Goal: Information Seeking & Learning: Learn about a topic

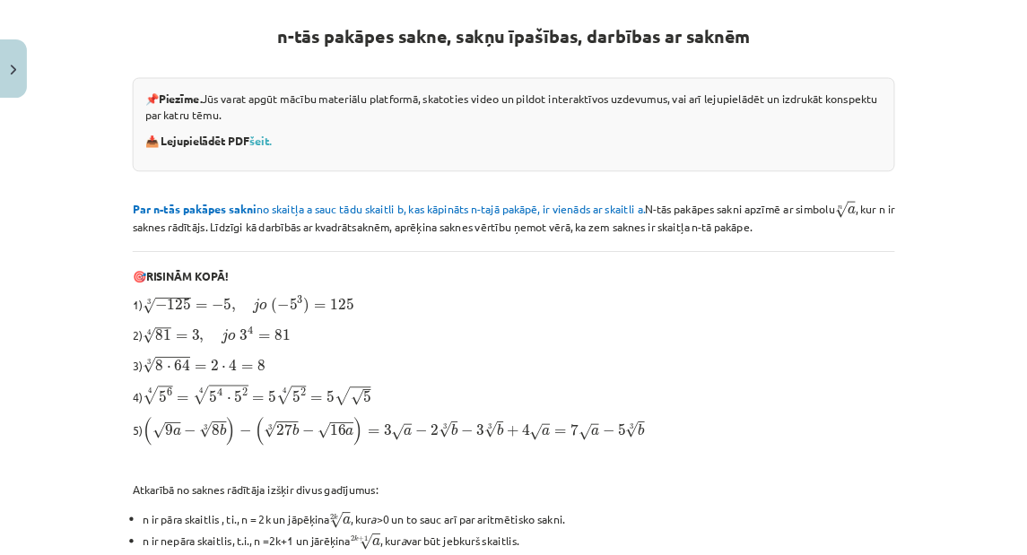
scroll to position [325, 0]
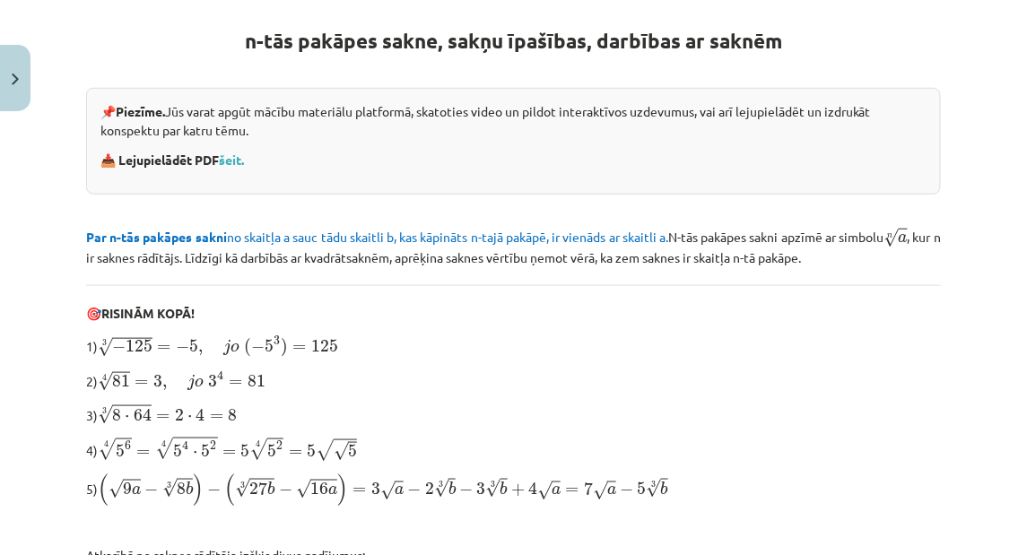
drag, startPoint x: 1126, startPoint y: 0, endPoint x: 619, endPoint y: 134, distance: 524.2
click at [619, 134] on p "📌 Piezīme. Jūs varat apgūt mācību materiālu platformā, skatoties video un pildo…" at bounding box center [513, 121] width 826 height 38
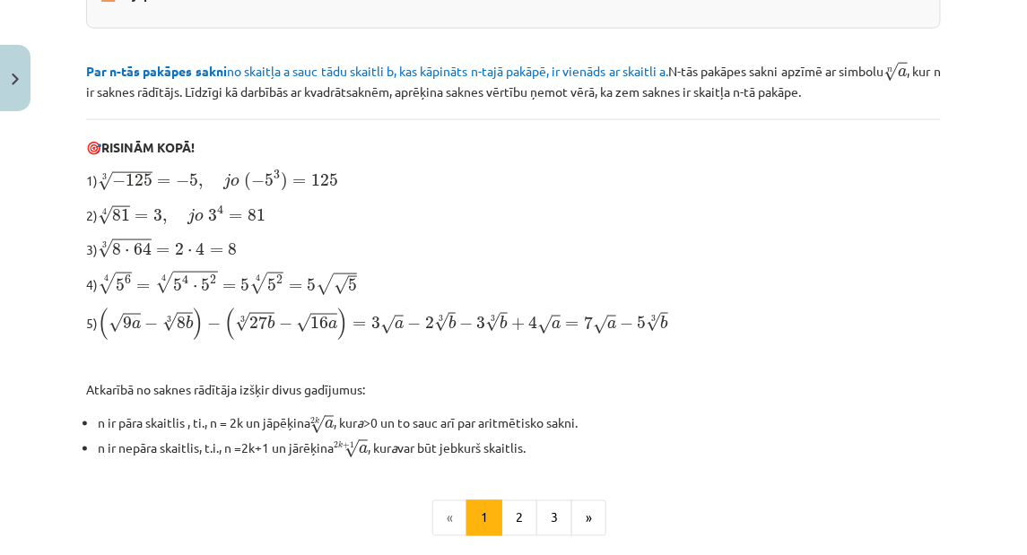
scroll to position [492, 0]
click at [508, 510] on button "2" at bounding box center [519, 518] width 36 height 36
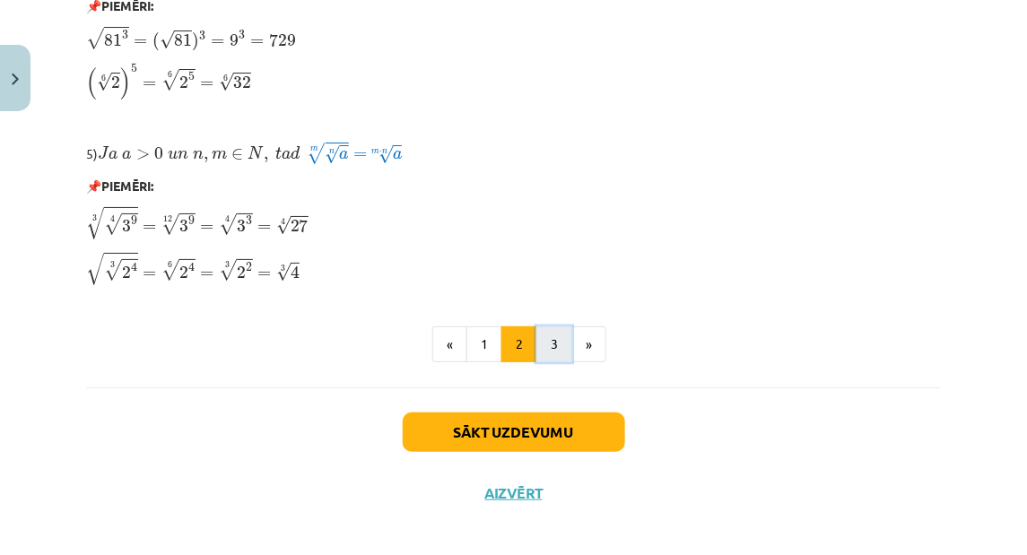
click at [551, 347] on button "3" at bounding box center [554, 345] width 36 height 36
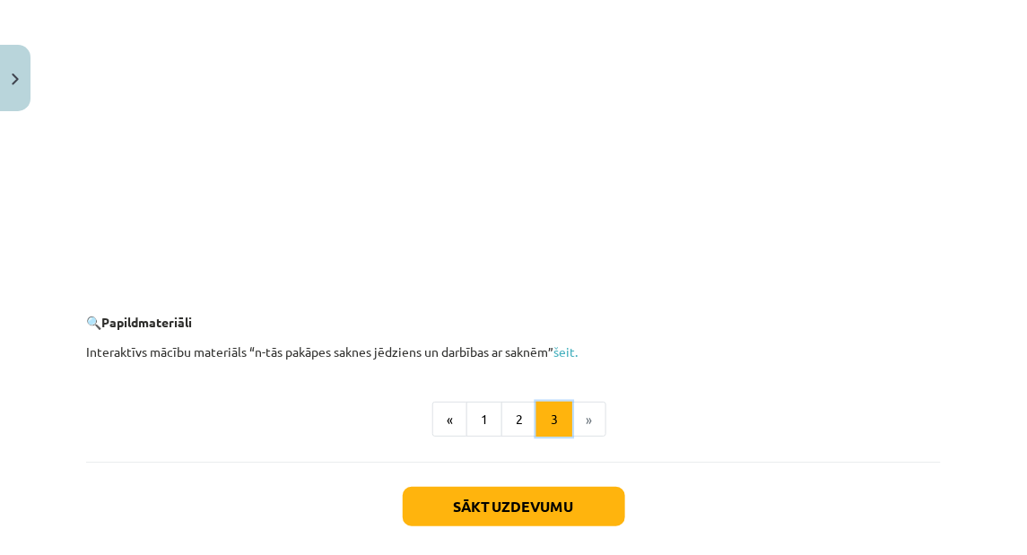
scroll to position [3358, 0]
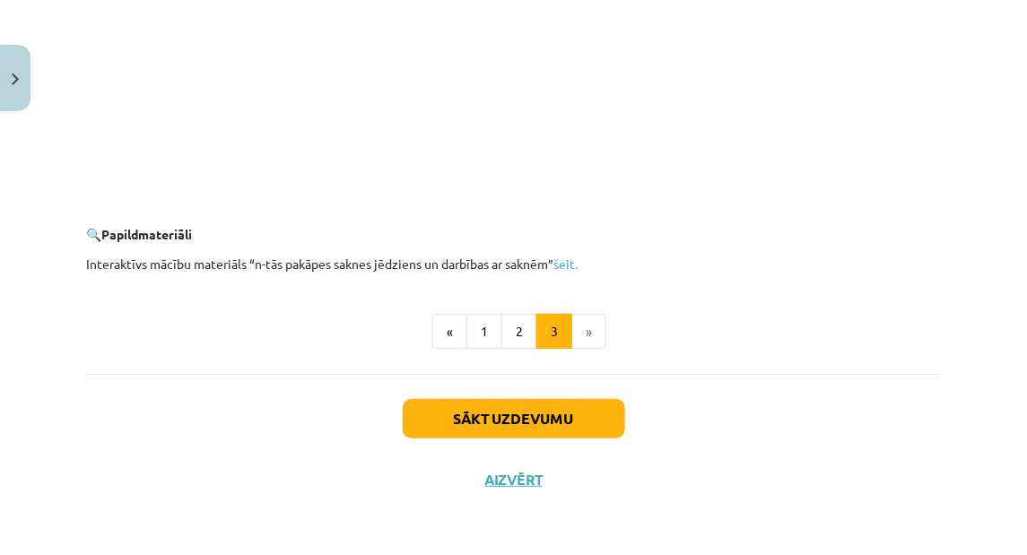
click at [587, 338] on li "»" at bounding box center [589, 332] width 34 height 36
click at [518, 338] on button "2" at bounding box center [519, 332] width 36 height 36
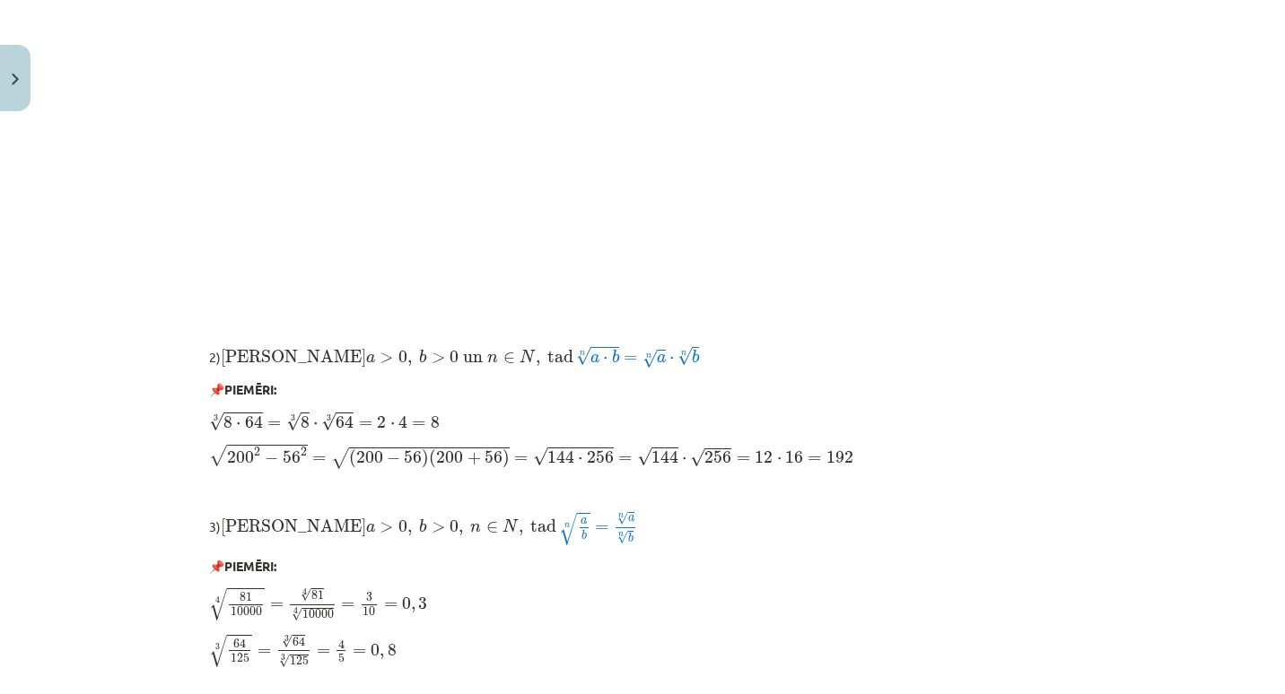
scroll to position [865, 0]
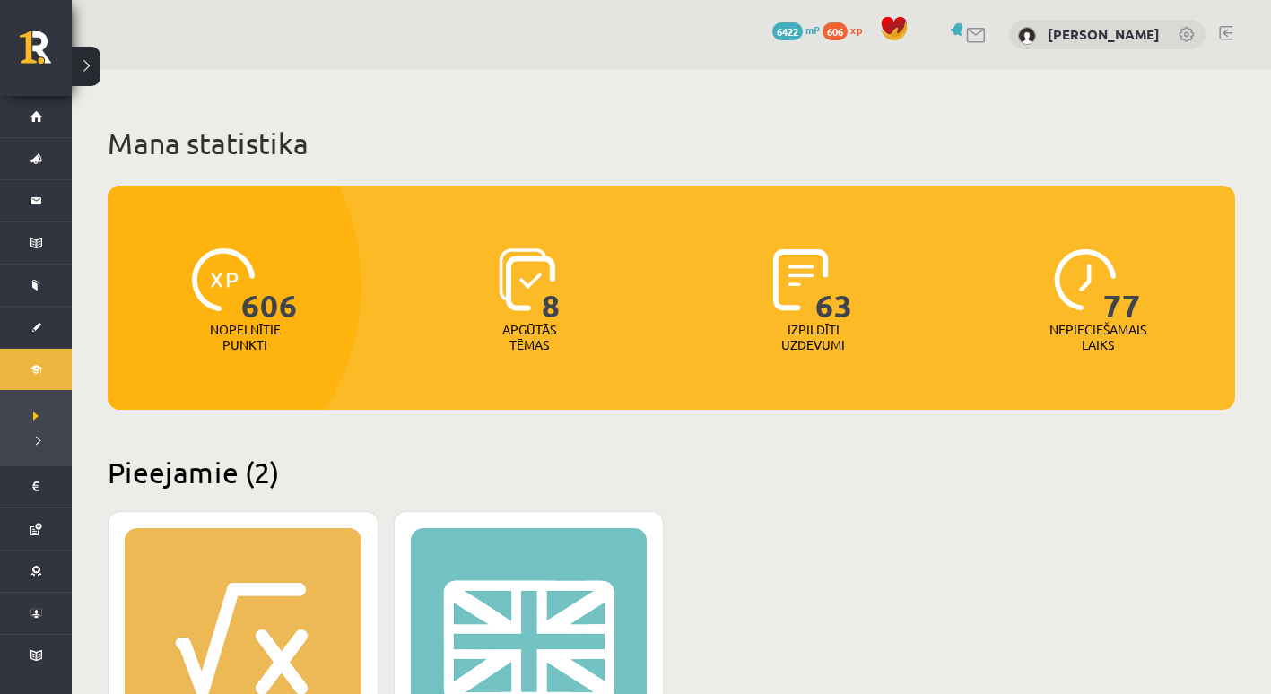
scroll to position [413, 0]
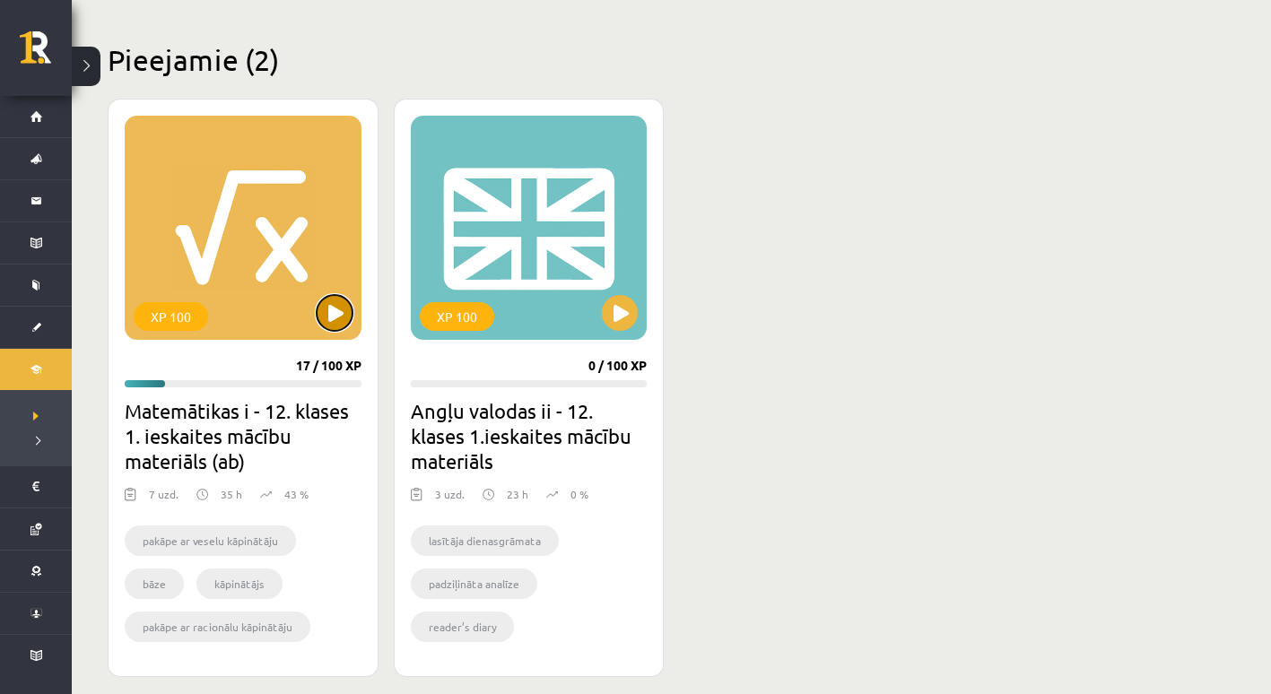
click at [346, 320] on button at bounding box center [335, 313] width 36 height 36
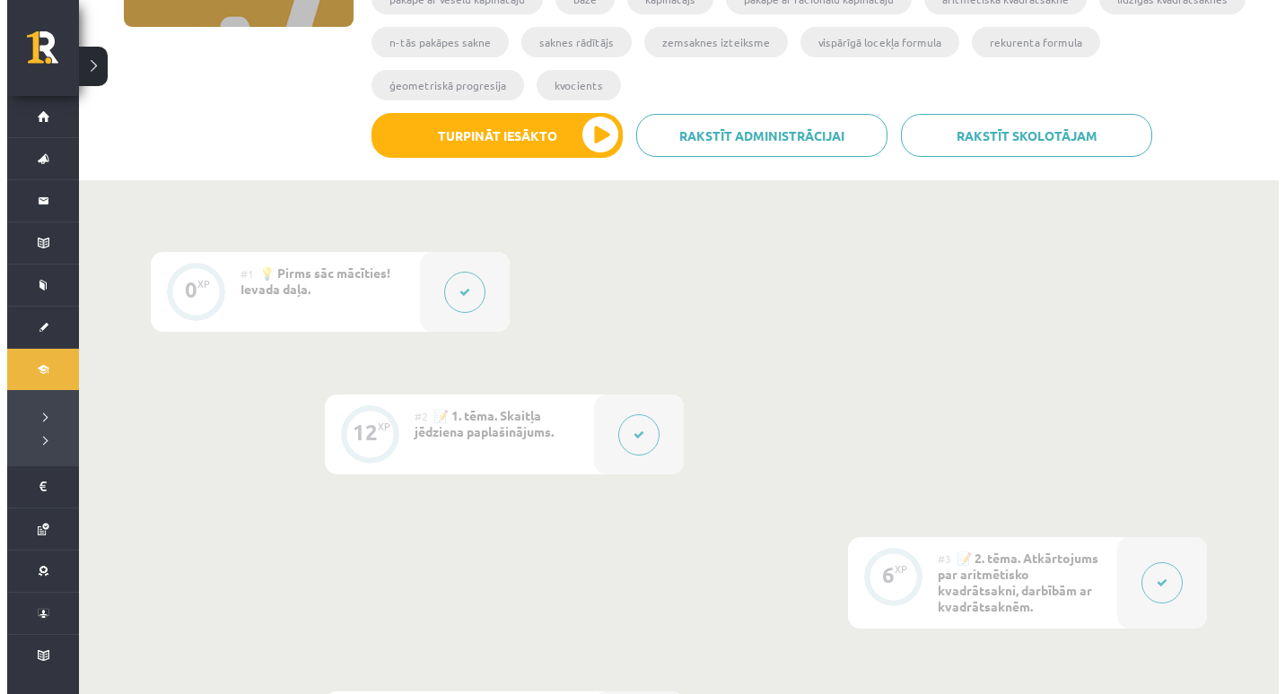
scroll to position [388, 0]
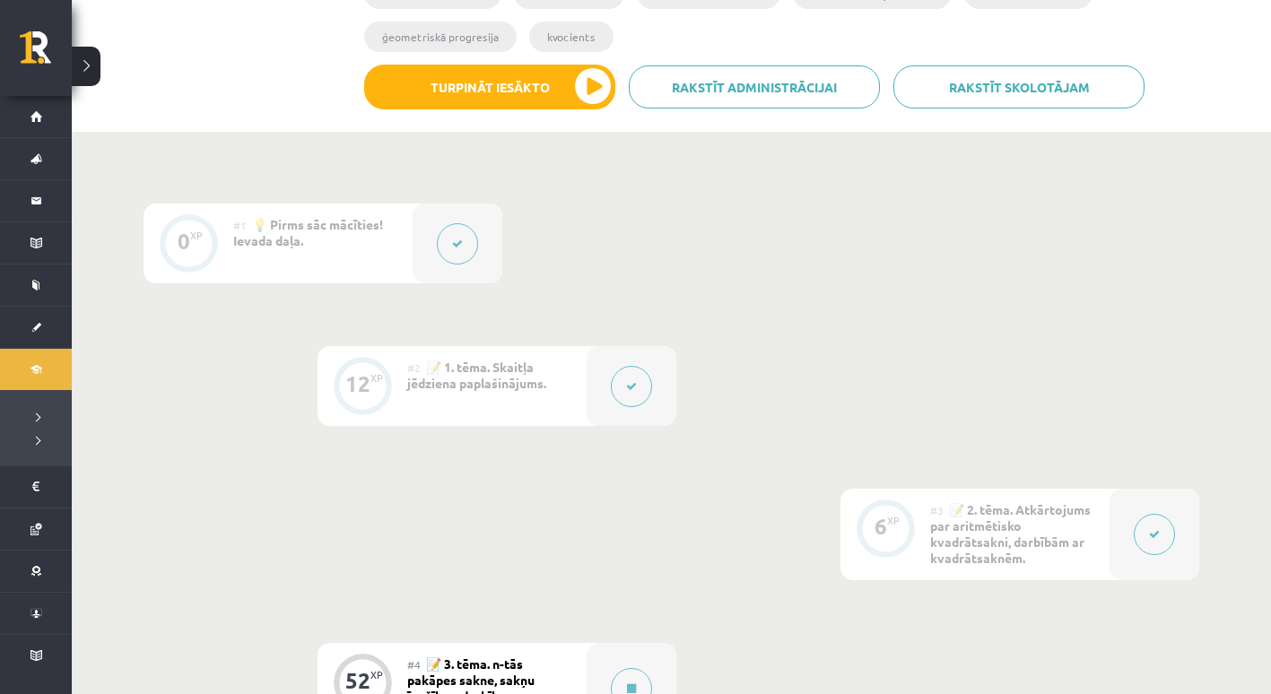
click at [626, 386] on icon at bounding box center [631, 386] width 11 height 11
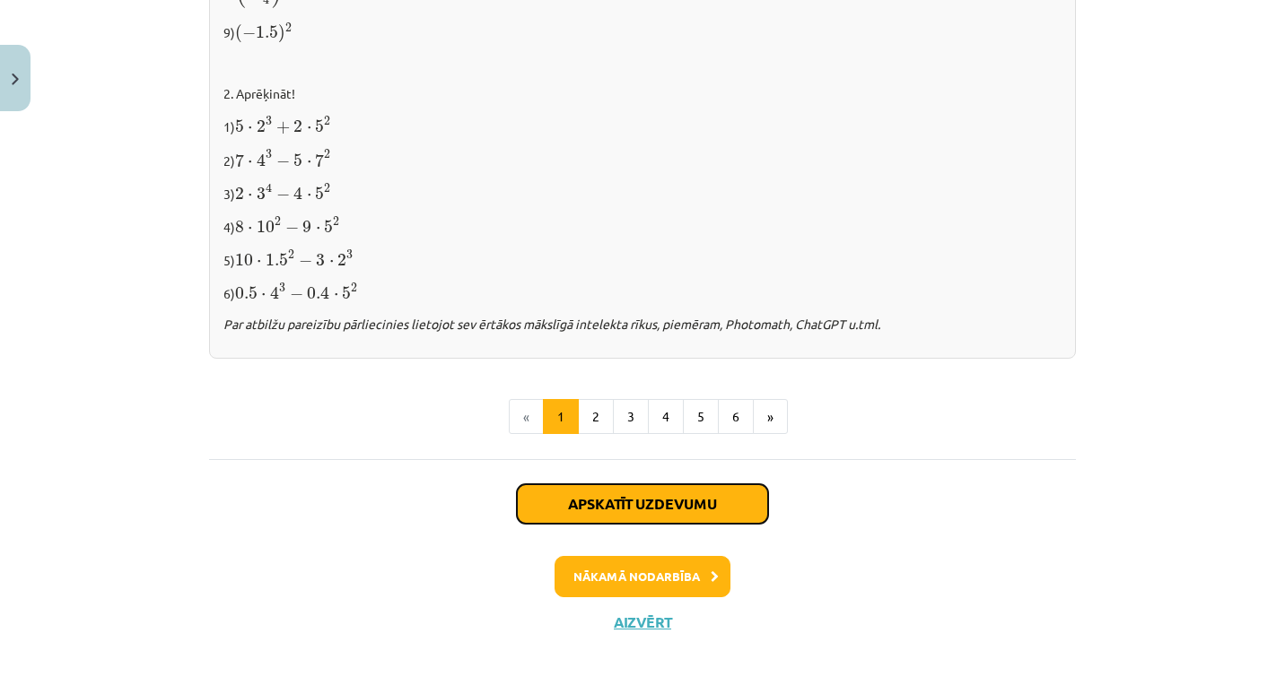
click at [698, 492] on button "Apskatīt uzdevumu" at bounding box center [642, 503] width 251 height 39
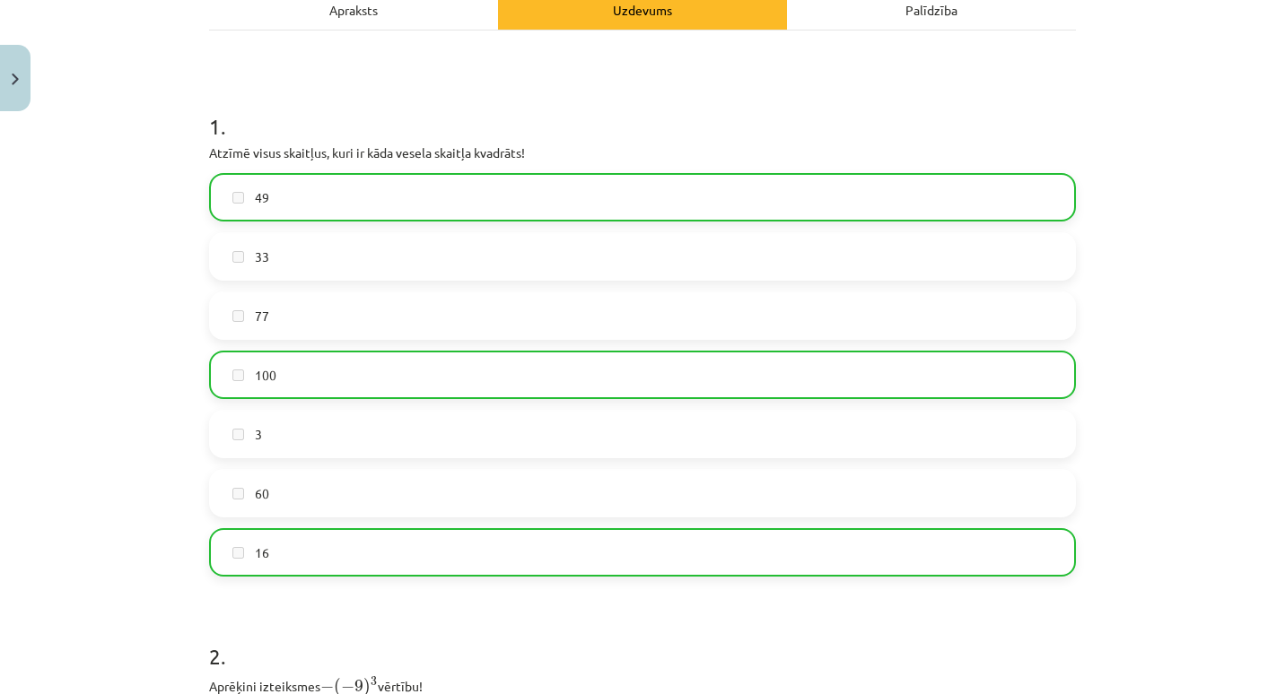
scroll to position [299, 0]
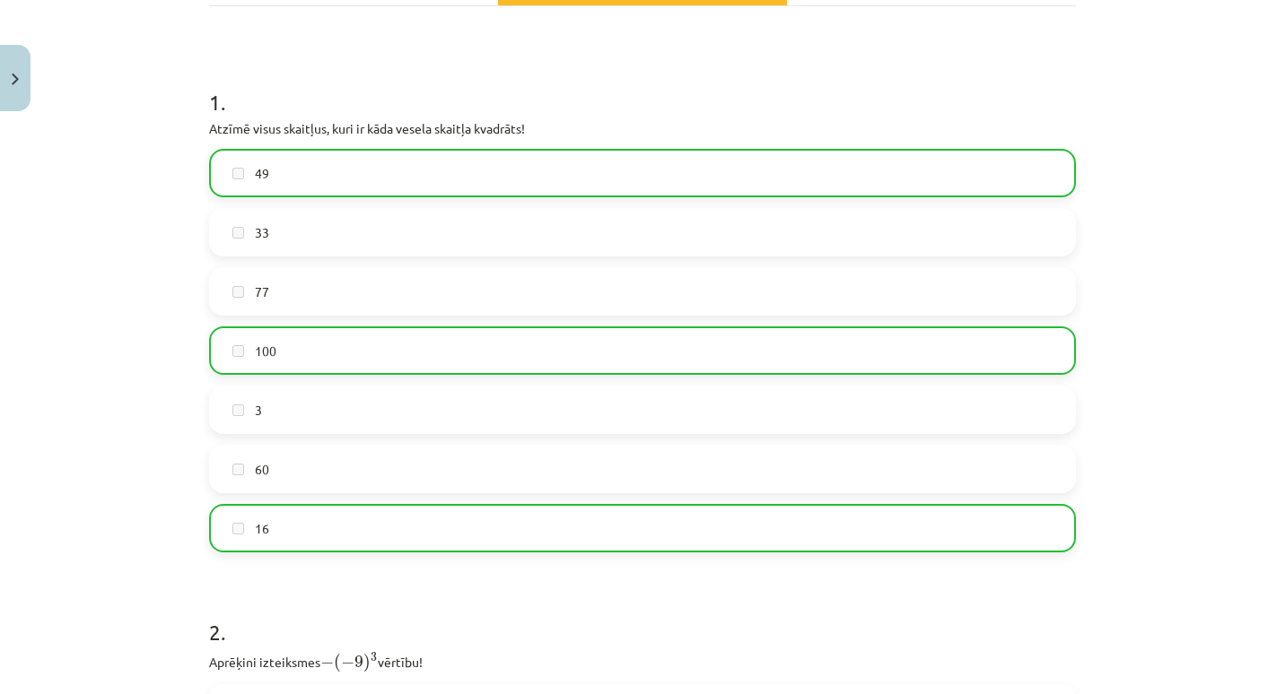
click at [310, 401] on label "3" at bounding box center [642, 410] width 863 height 45
click at [298, 464] on label "60" at bounding box center [642, 469] width 863 height 45
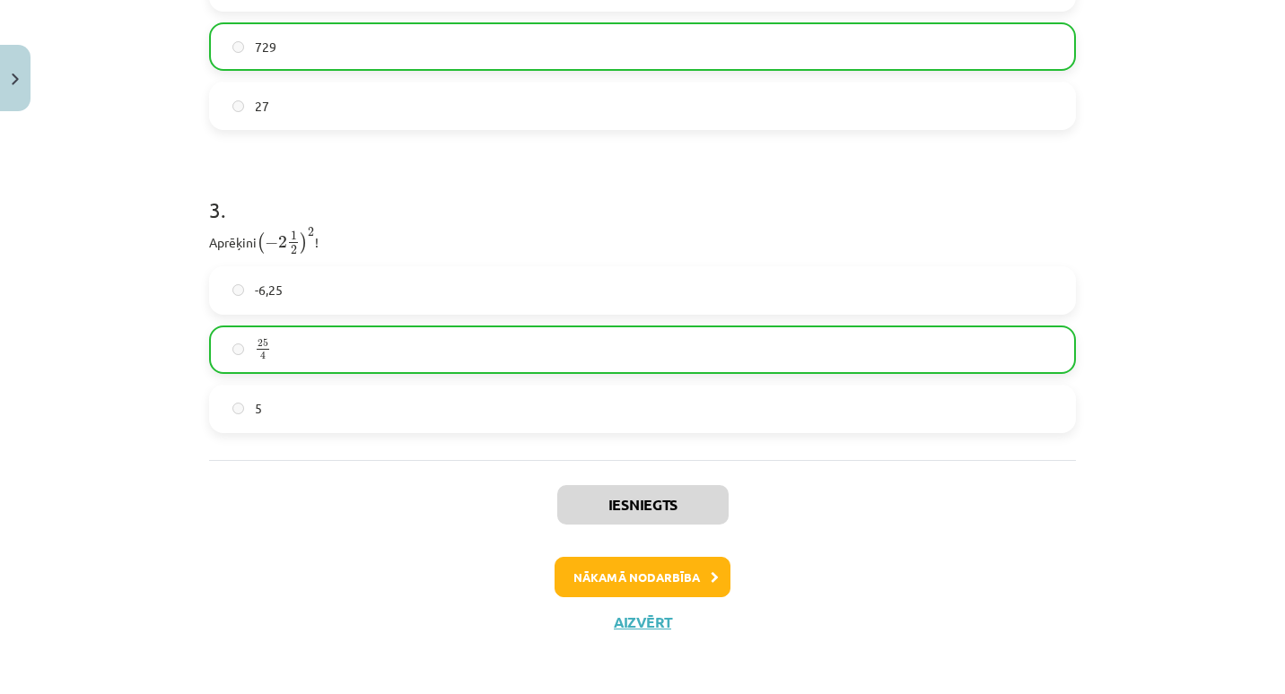
scroll to position [1081, 0]
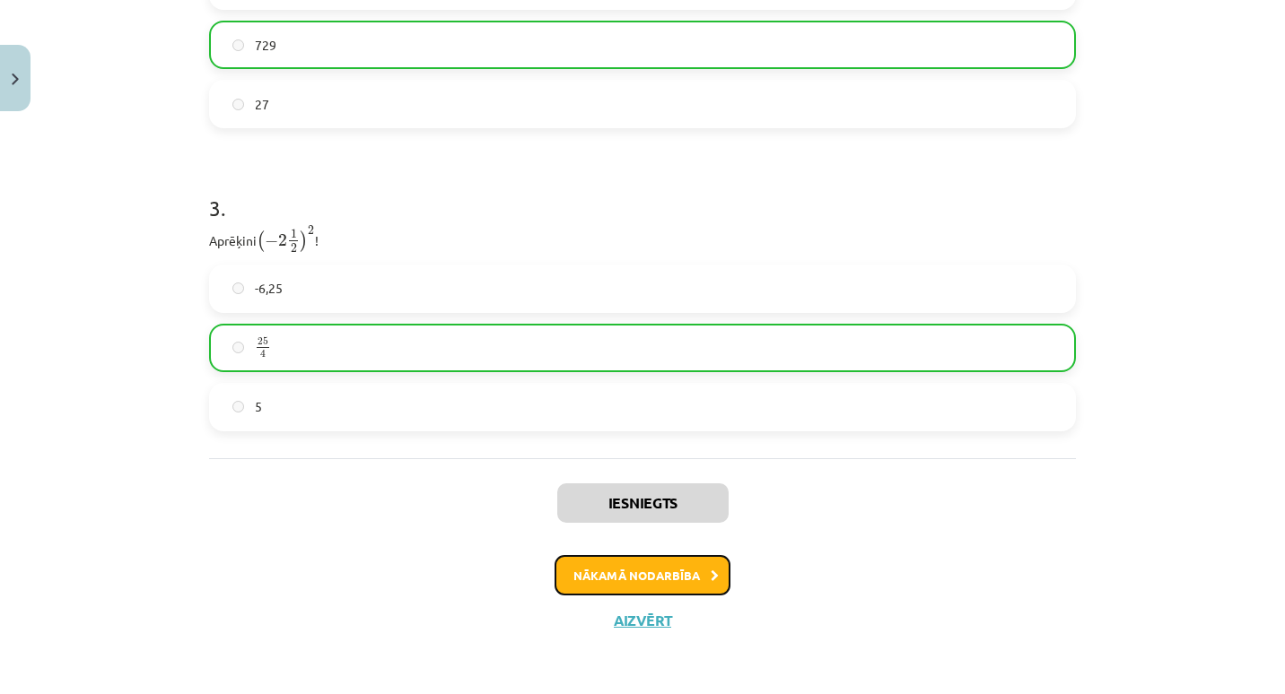
click at [704, 567] on button "Nākamā nodarbība" at bounding box center [642, 575] width 176 height 41
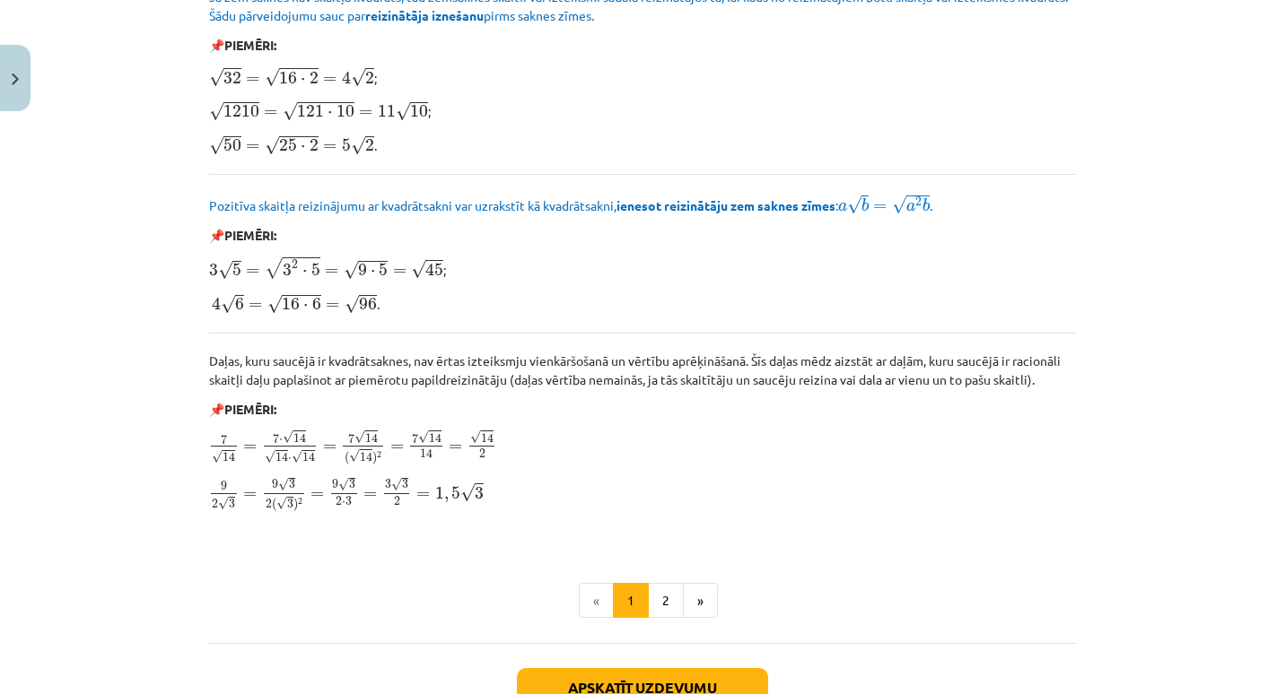
scroll to position [2139, 0]
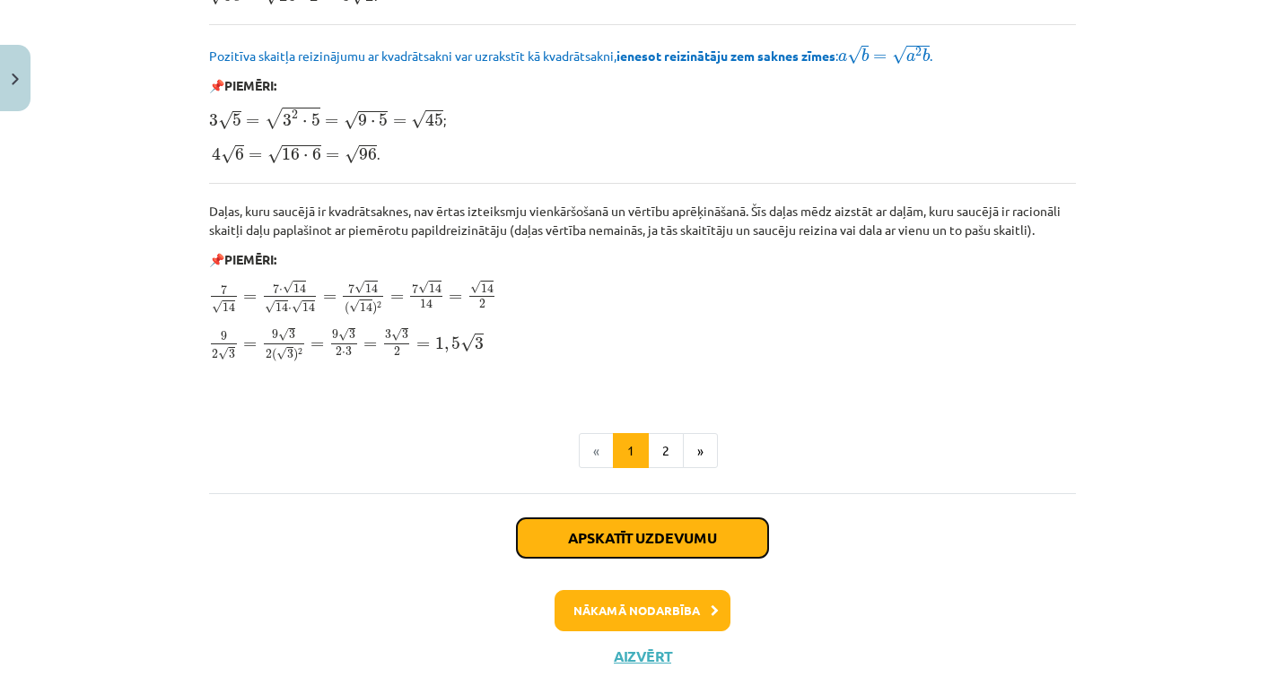
click at [666, 538] on button "Apskatīt uzdevumu" at bounding box center [642, 537] width 251 height 39
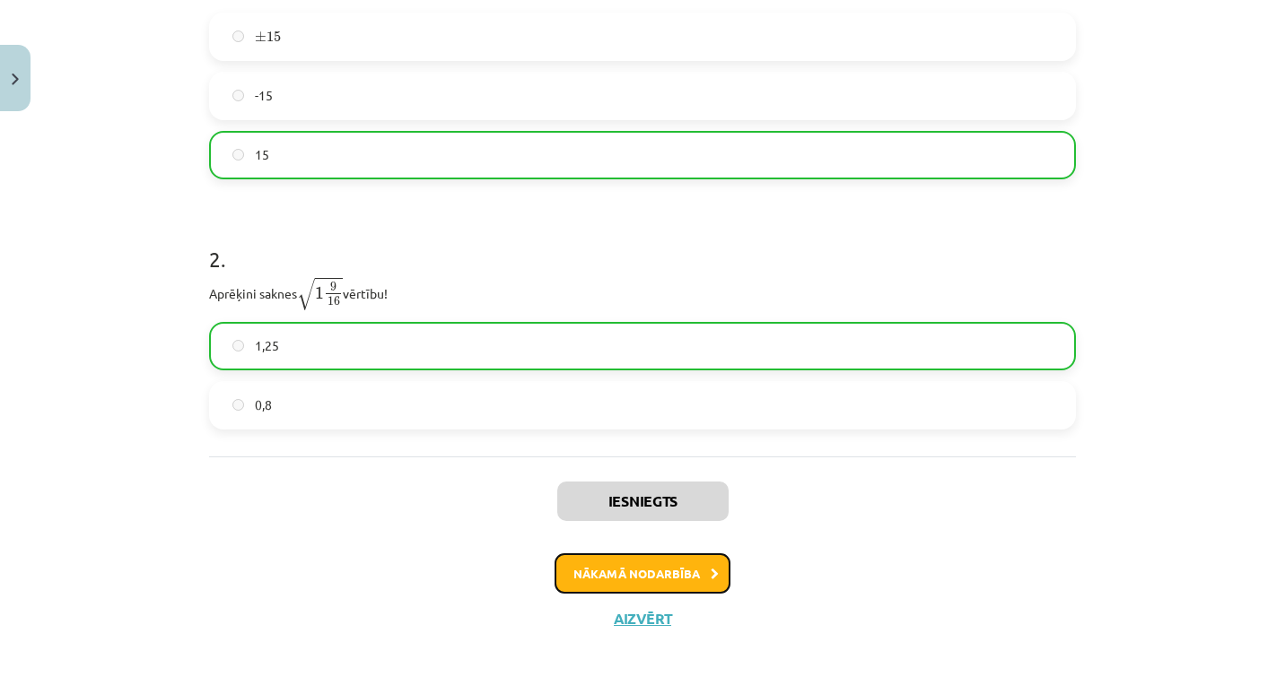
click at [681, 558] on button "Nākamā nodarbība" at bounding box center [642, 573] width 176 height 41
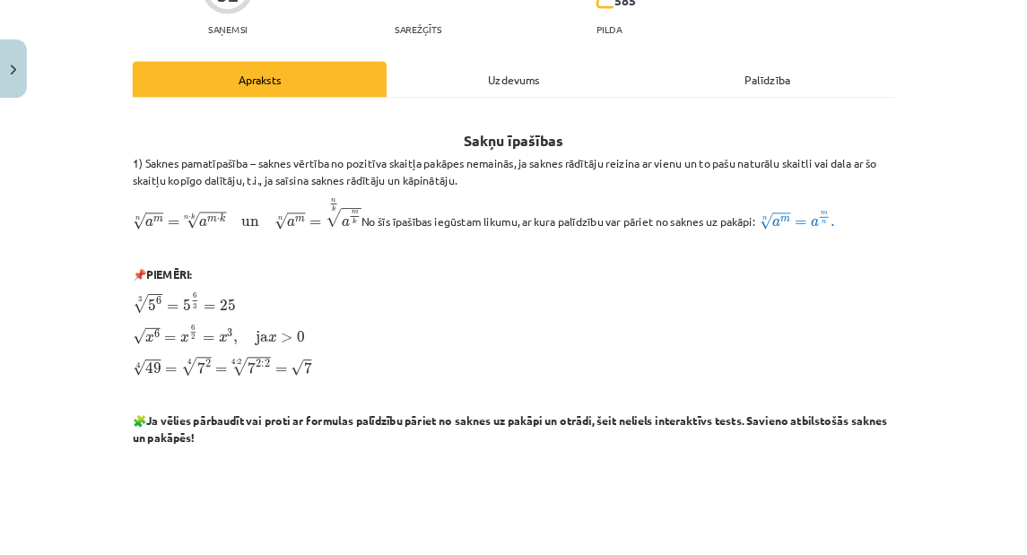
scroll to position [194, 0]
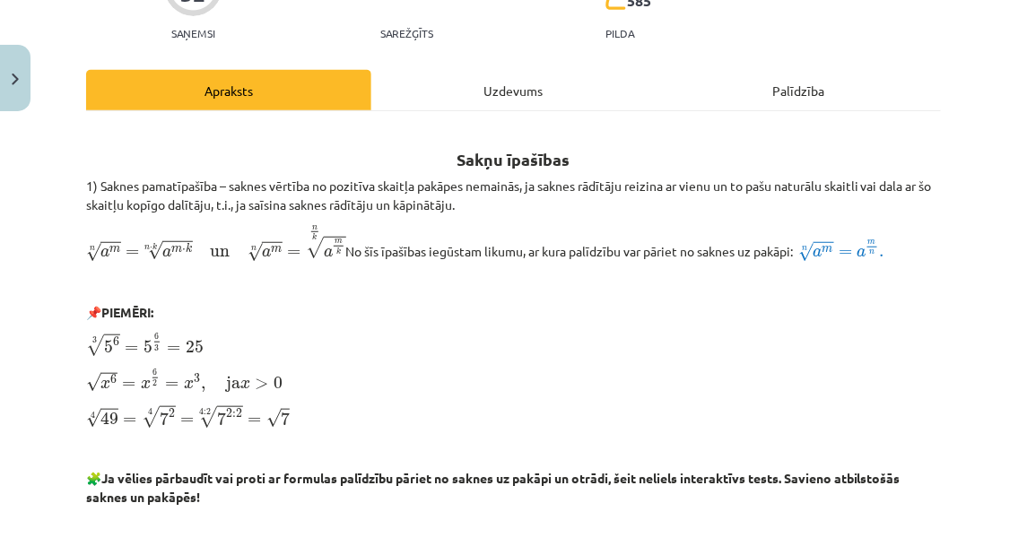
drag, startPoint x: 1284, startPoint y: 2, endPoint x: 635, endPoint y: 228, distance: 686.8
click at [630, 232] on p "n √ a m = n ⋅ k √ a m ⋅ k un n √ a m = n k √ a m k a m n = a m ⋅ k n ⋅ k un a m…" at bounding box center [513, 244] width 855 height 38
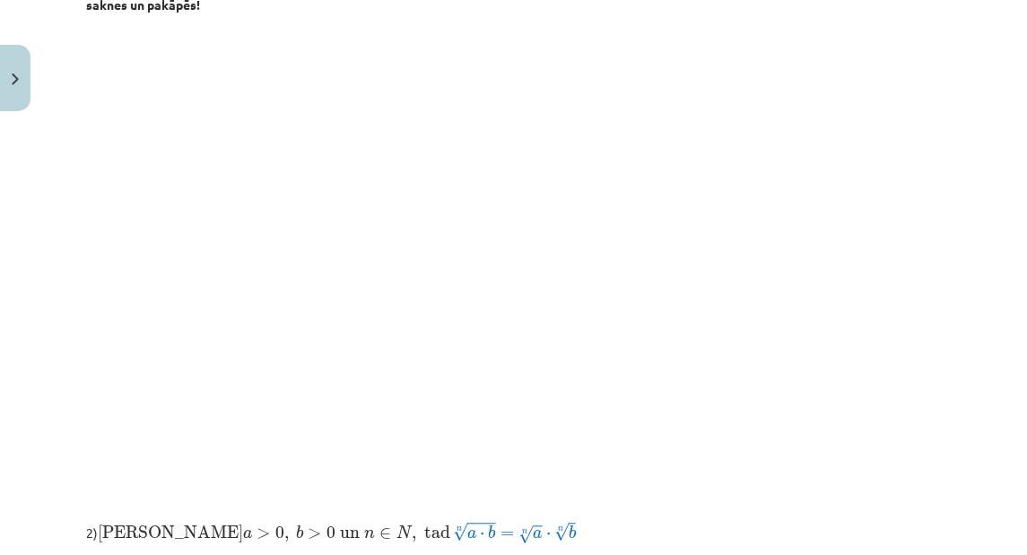
scroll to position [649, 0]
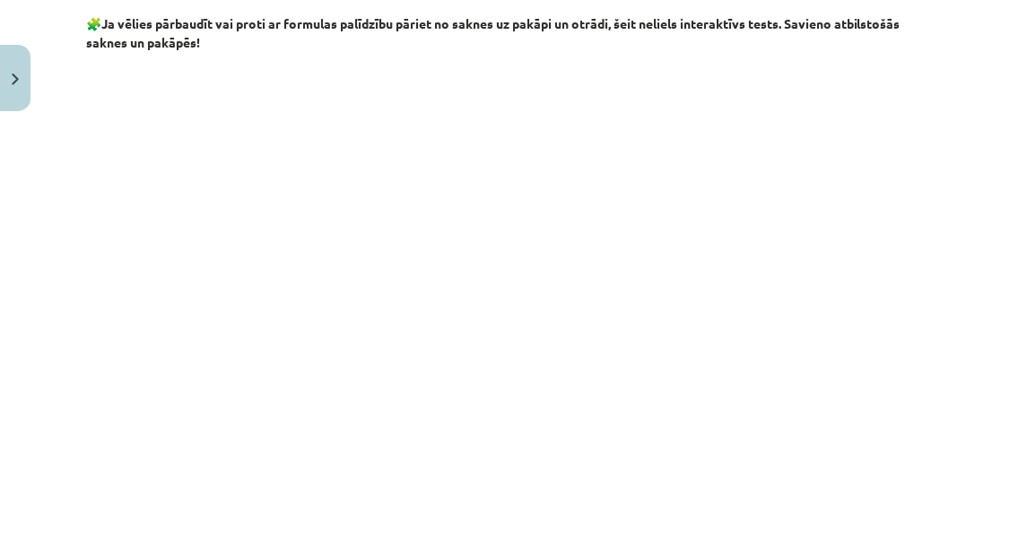
click at [452, 60] on div "Sakņu īpašības 1) Saknes pamatīpašība – saknes vērtība no pozitīva skaitļa pakā…" at bounding box center [513, 461] width 855 height 1577
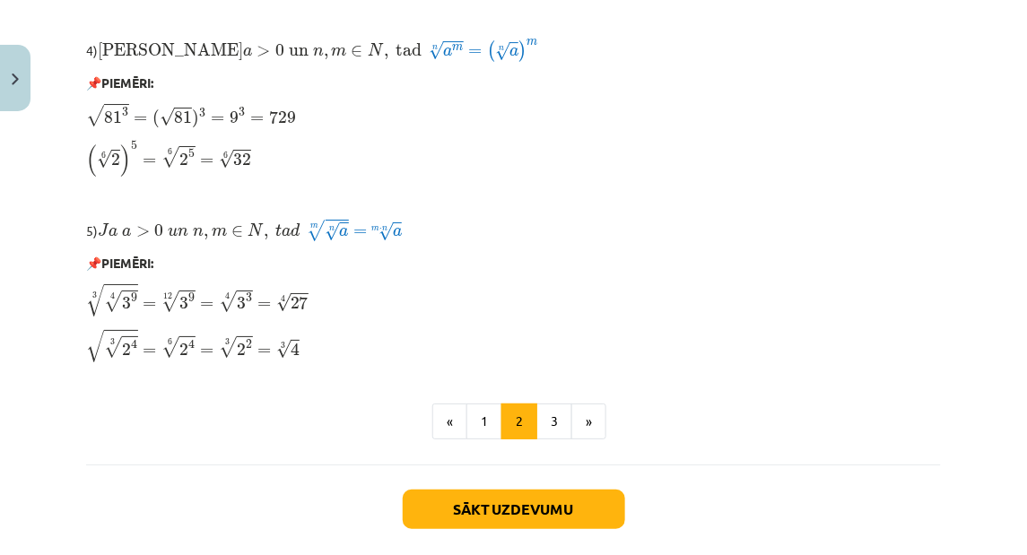
scroll to position [1555, 0]
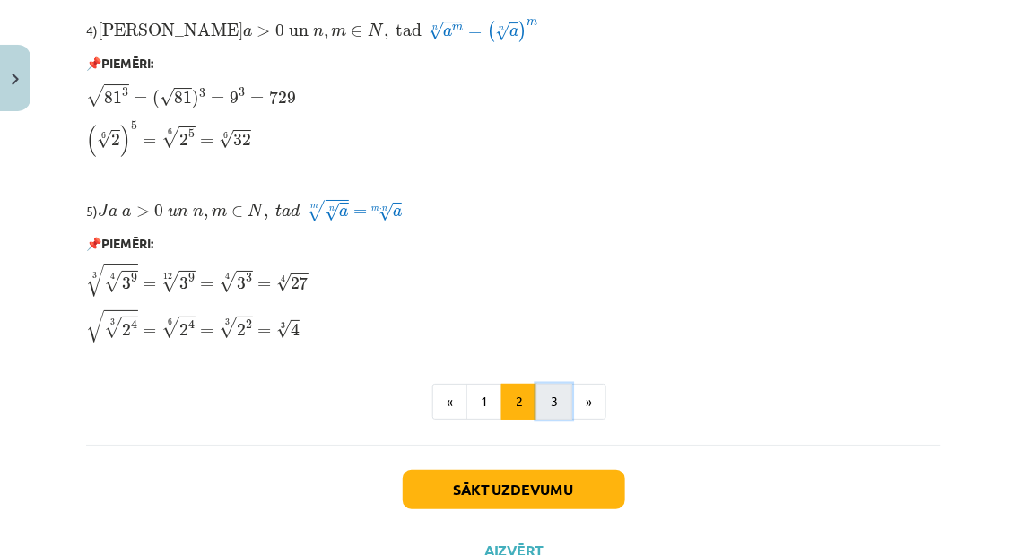
click at [555, 399] on button "3" at bounding box center [554, 402] width 36 height 36
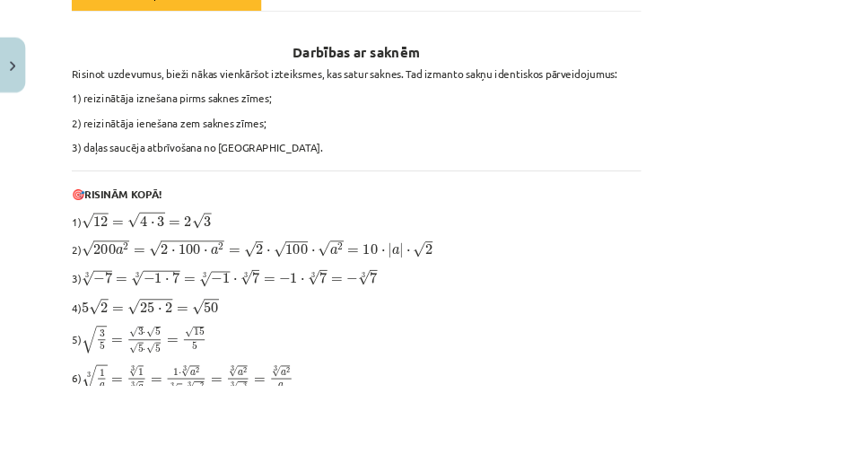
scroll to position [320, 0]
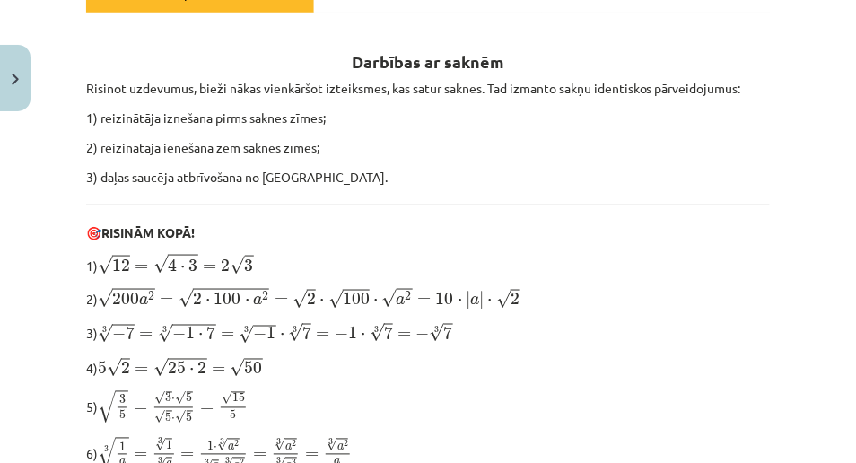
drag, startPoint x: 981, startPoint y: 0, endPoint x: 500, endPoint y: 218, distance: 528.7
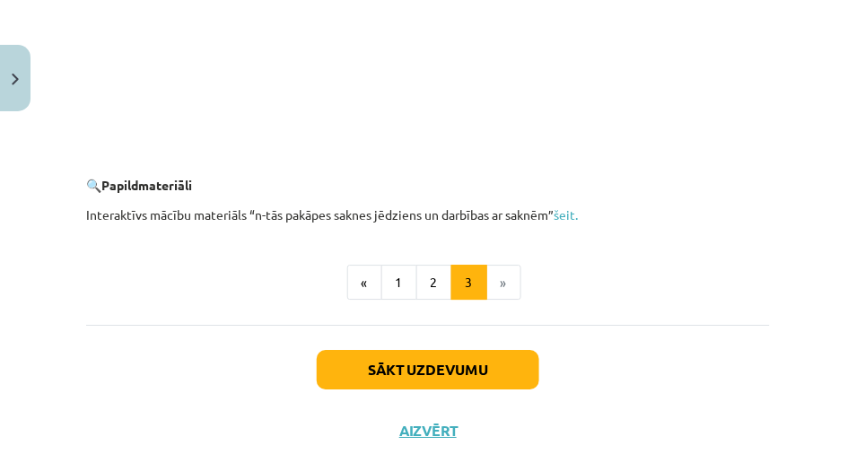
scroll to position [3490, 0]
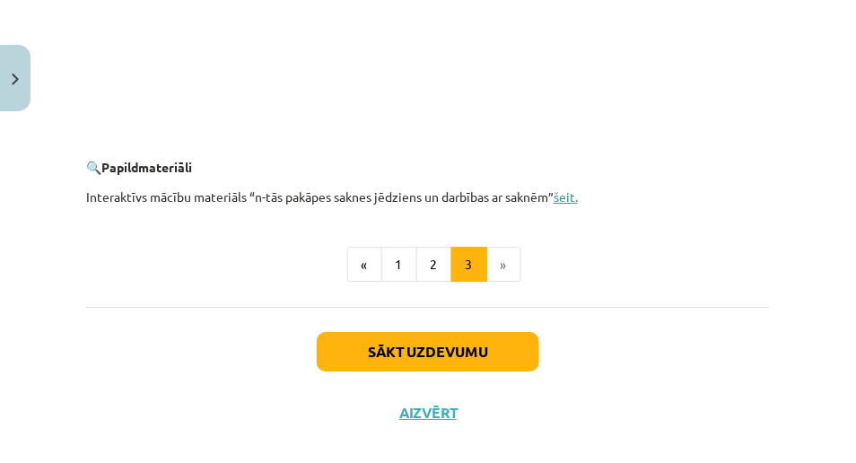
click at [571, 205] on link "šeit." at bounding box center [565, 196] width 24 height 16
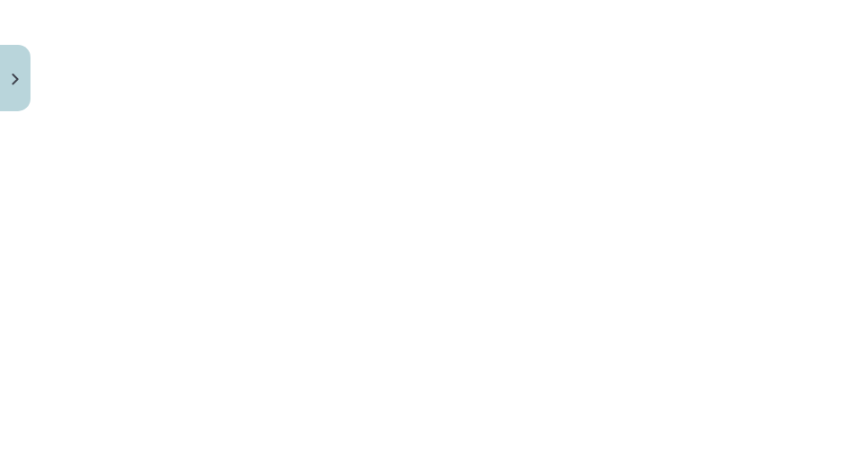
scroll to position [3151, 0]
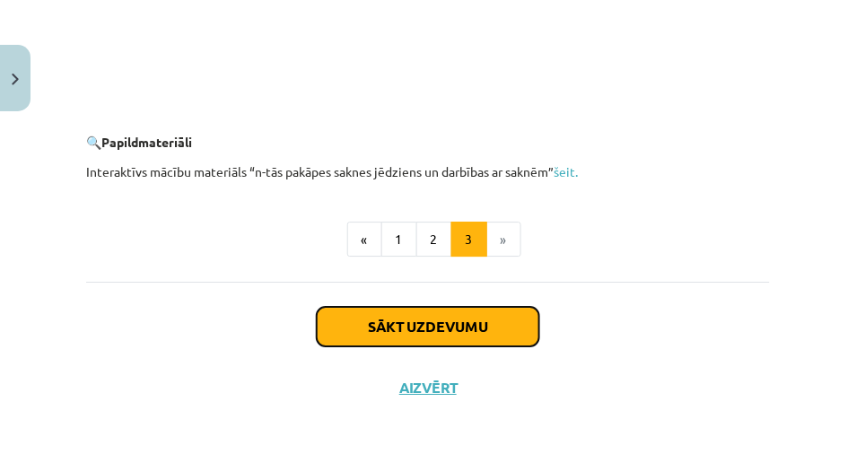
click at [523, 336] on button "Sākt uzdevumu" at bounding box center [428, 326] width 222 height 39
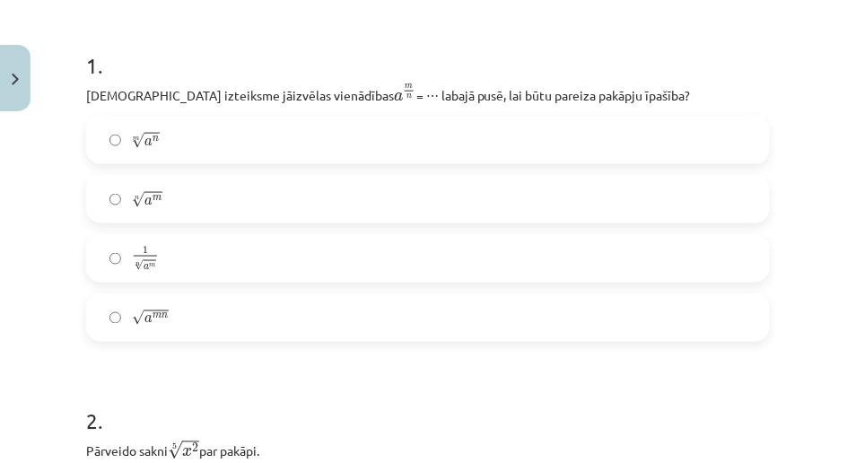
scroll to position [363, 0]
click at [231, 203] on label "n √ a m a m n" at bounding box center [428, 200] width 680 height 45
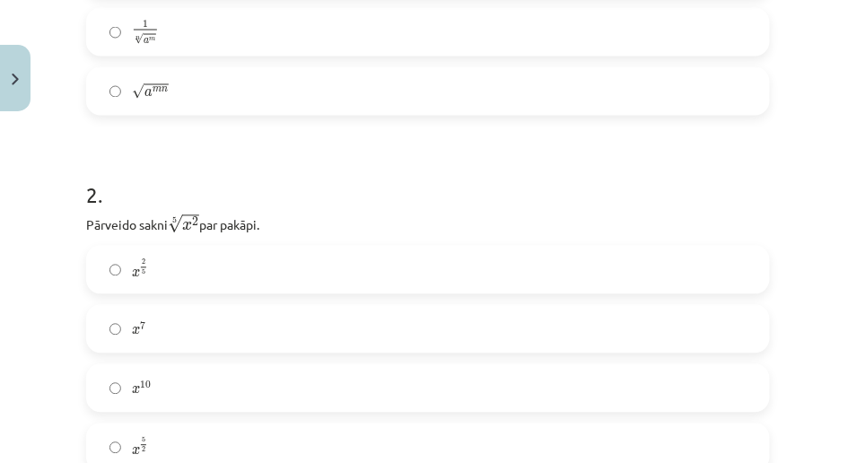
scroll to position [642, 0]
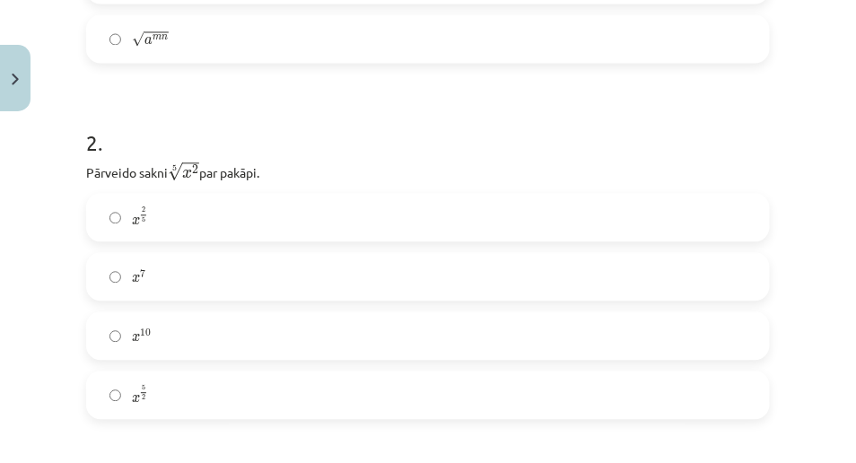
click at [264, 216] on label "x 2 5 x 2 5" at bounding box center [428, 218] width 680 height 45
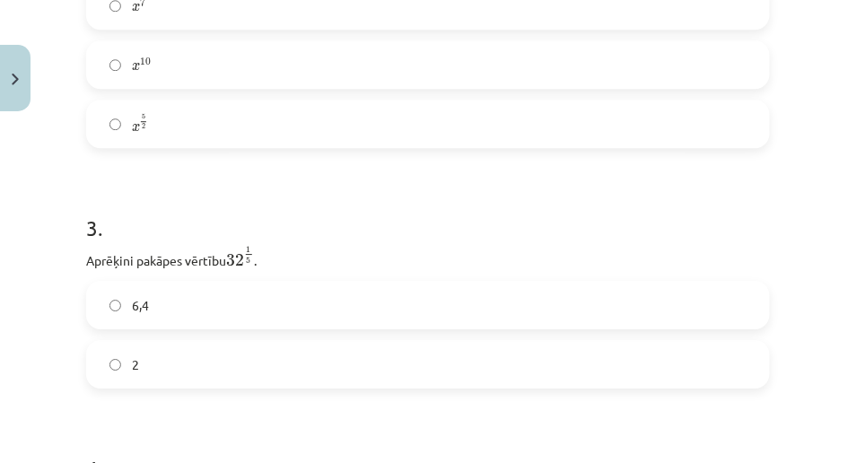
scroll to position [962, 0]
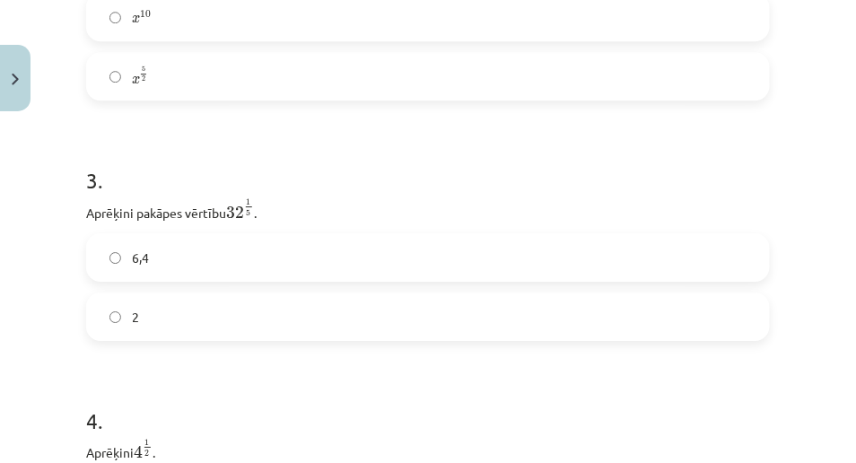
click at [179, 254] on label "6,4" at bounding box center [428, 257] width 680 height 45
click at [316, 327] on label "2" at bounding box center [428, 316] width 680 height 45
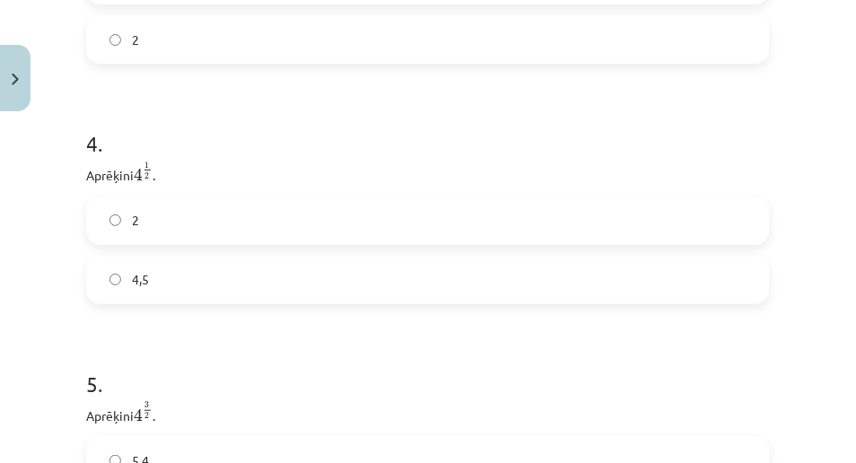
scroll to position [1280, 0]
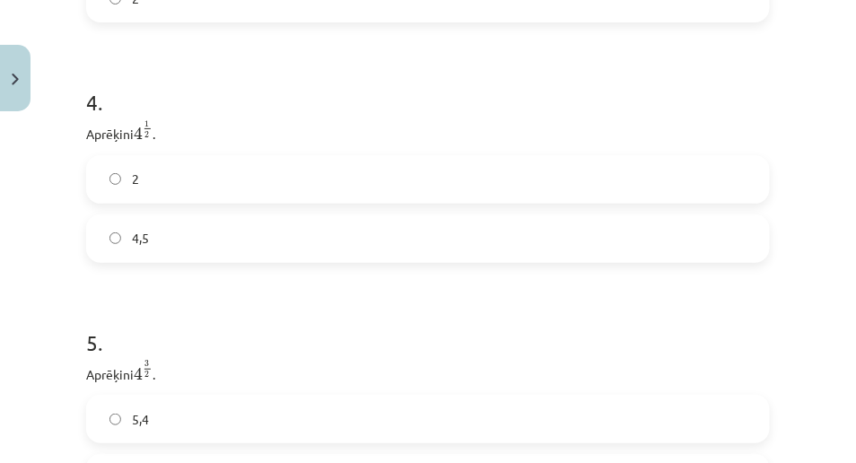
click at [249, 166] on label "2" at bounding box center [428, 179] width 680 height 45
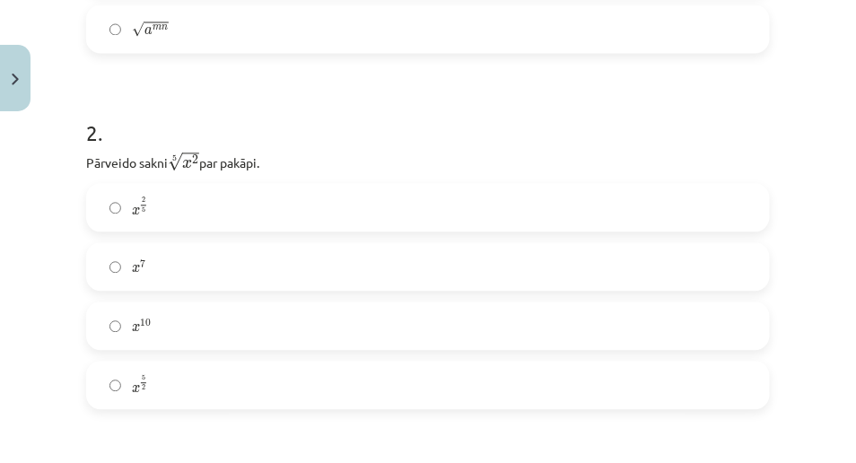
scroll to position [683, 0]
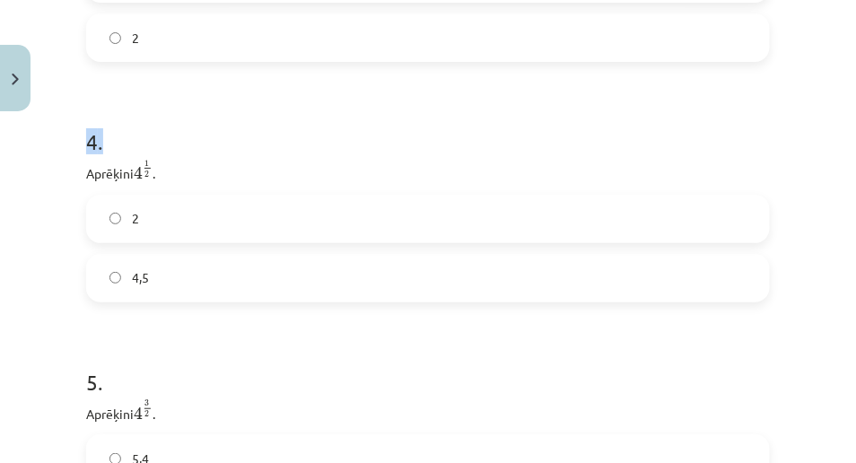
click at [546, 147] on h1 "4 ." at bounding box center [428, 126] width 684 height 56
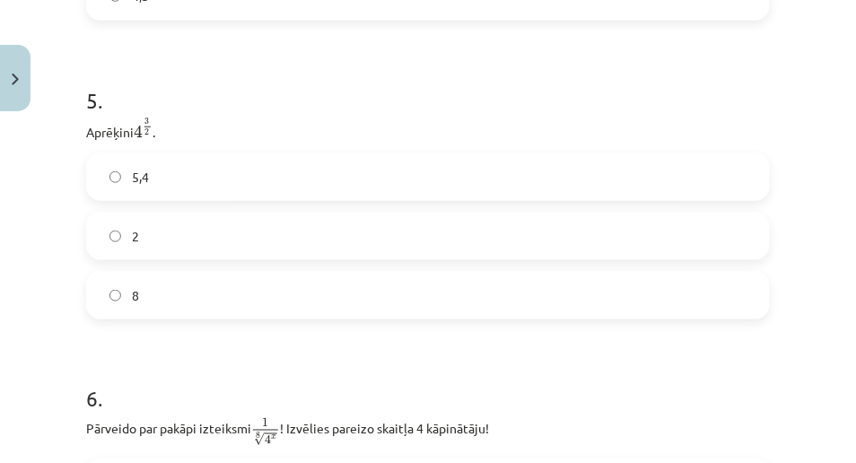
scroll to position [1520, 0]
click at [378, 274] on div "5,4 2 8" at bounding box center [428, 238] width 684 height 167
click at [364, 281] on label "8" at bounding box center [428, 297] width 680 height 45
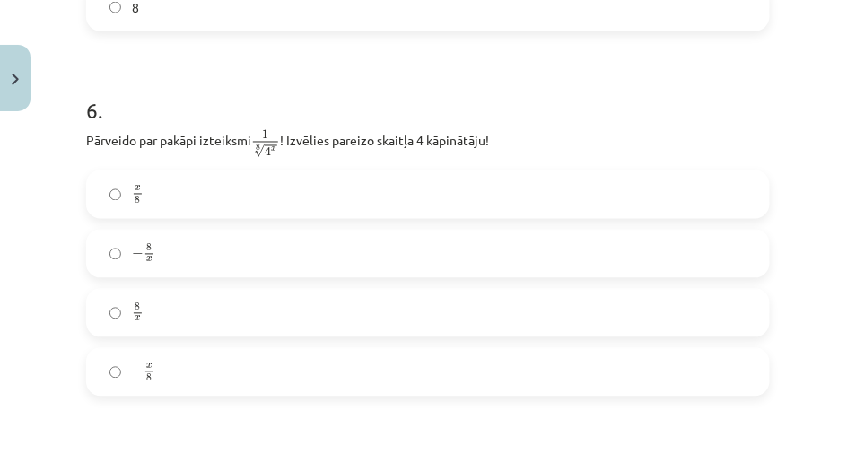
scroll to position [1839, 0]
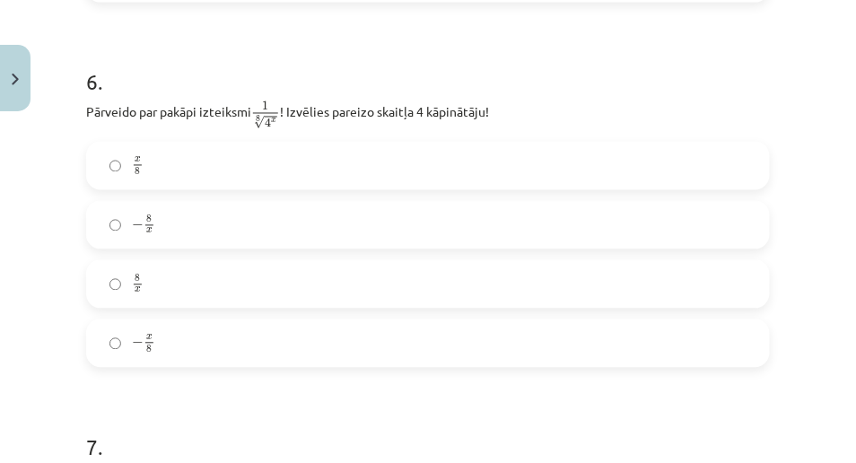
click at [211, 363] on label "− x 8 − x 8" at bounding box center [428, 343] width 680 height 45
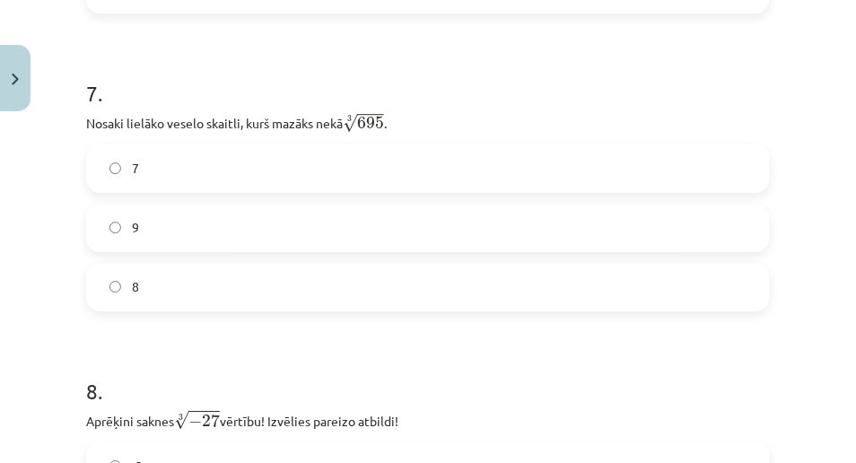
scroll to position [2198, 0]
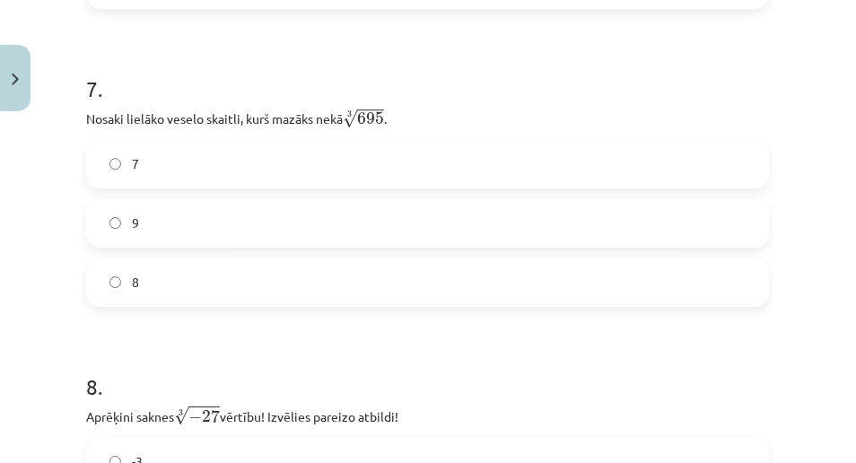
click at [344, 169] on label "7" at bounding box center [428, 164] width 680 height 45
click at [261, 285] on label "8" at bounding box center [428, 282] width 680 height 45
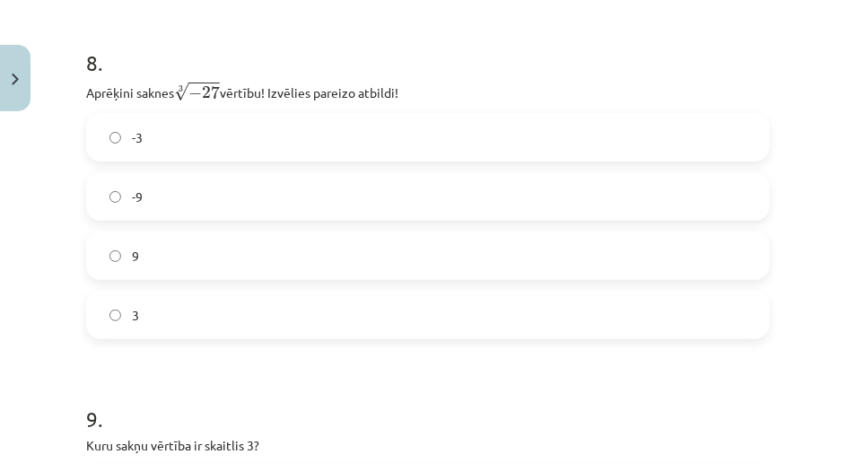
scroll to position [2536, 0]
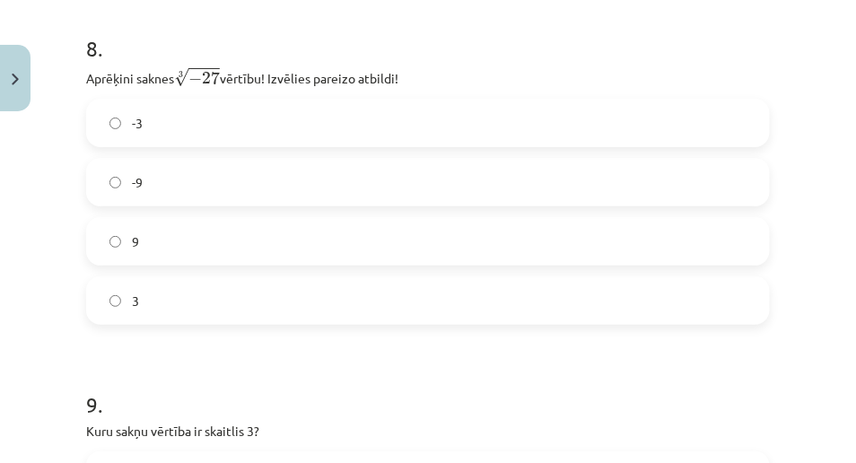
click at [286, 144] on label "-3" at bounding box center [428, 122] width 680 height 45
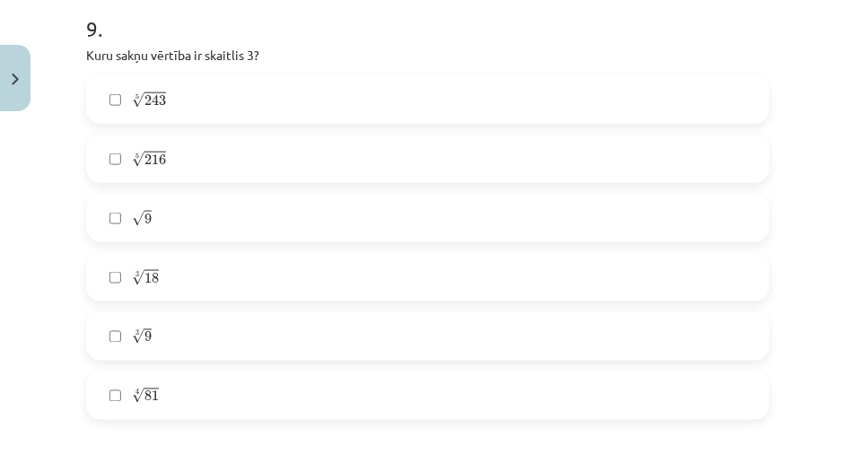
scroll to position [2915, 0]
click at [183, 211] on label "√ 9 9" at bounding box center [428, 214] width 680 height 45
click at [138, 392] on span "√" at bounding box center [138, 392] width 13 height 15
click at [213, 90] on label "5 √ 243 243 5" at bounding box center [428, 96] width 680 height 45
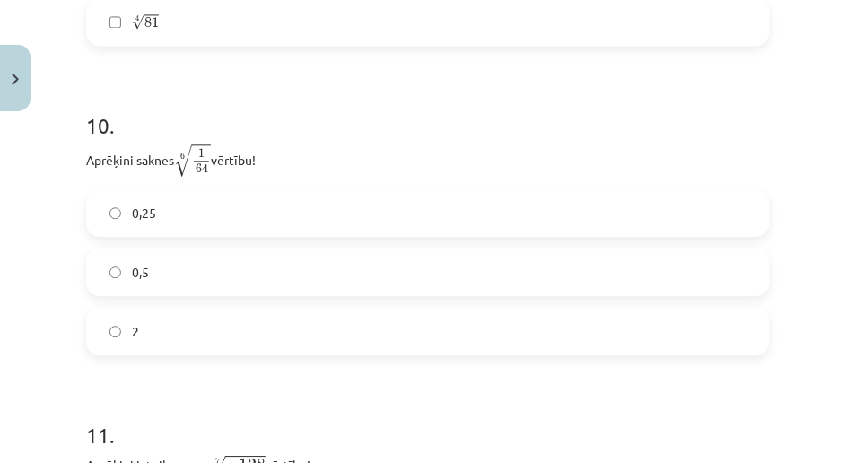
scroll to position [3294, 0]
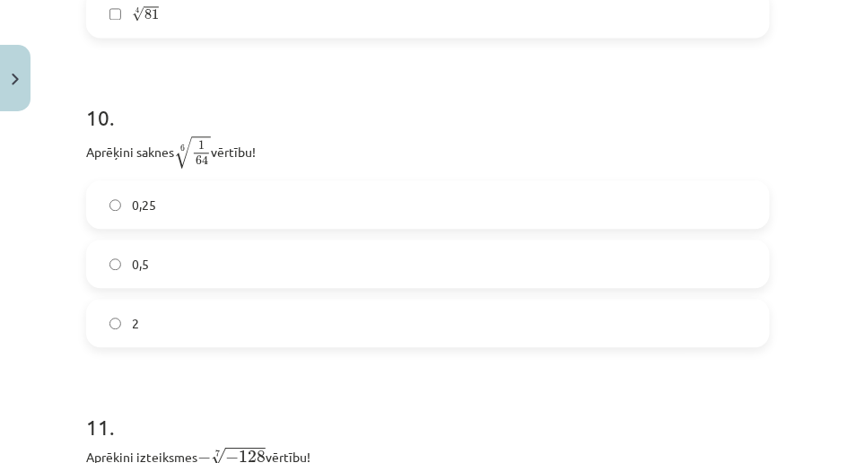
click at [374, 258] on label "0,5" at bounding box center [428, 263] width 680 height 45
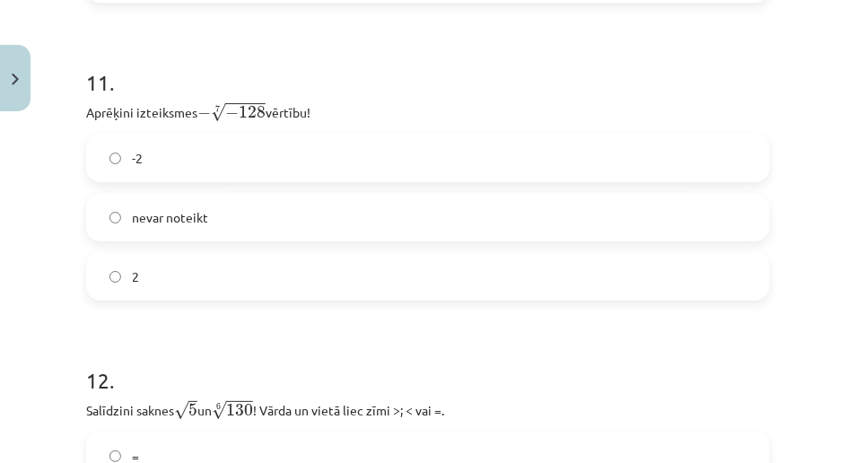
scroll to position [3633, 0]
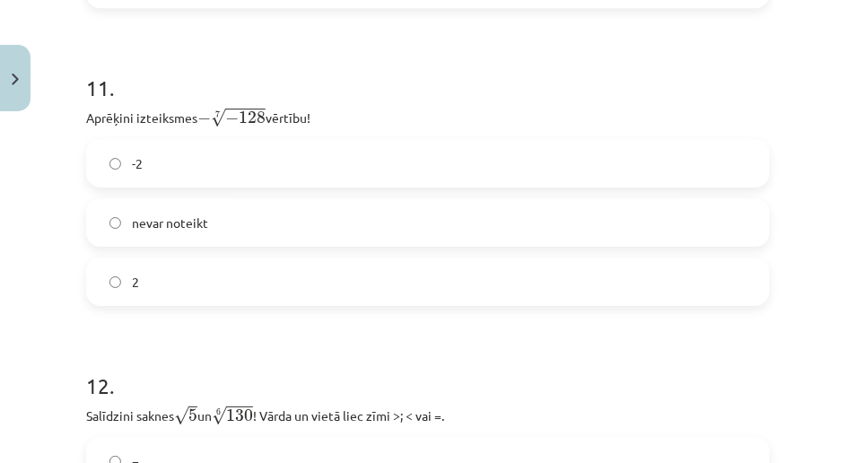
click at [194, 292] on label "2" at bounding box center [428, 281] width 680 height 45
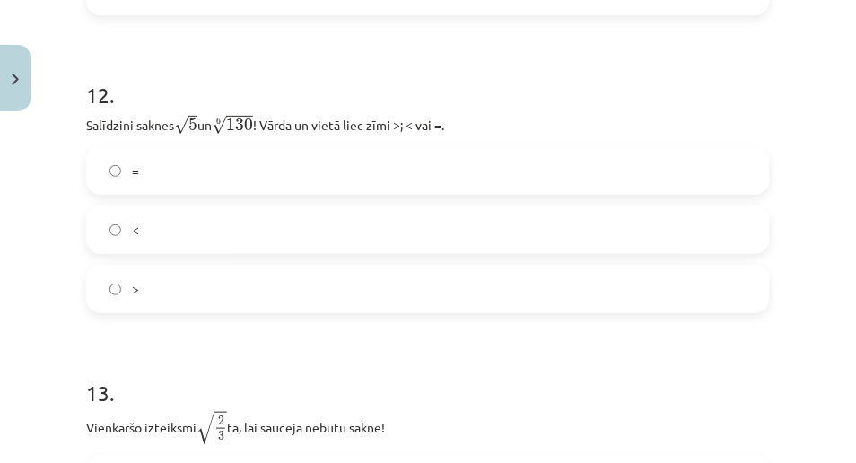
scroll to position [3912, 0]
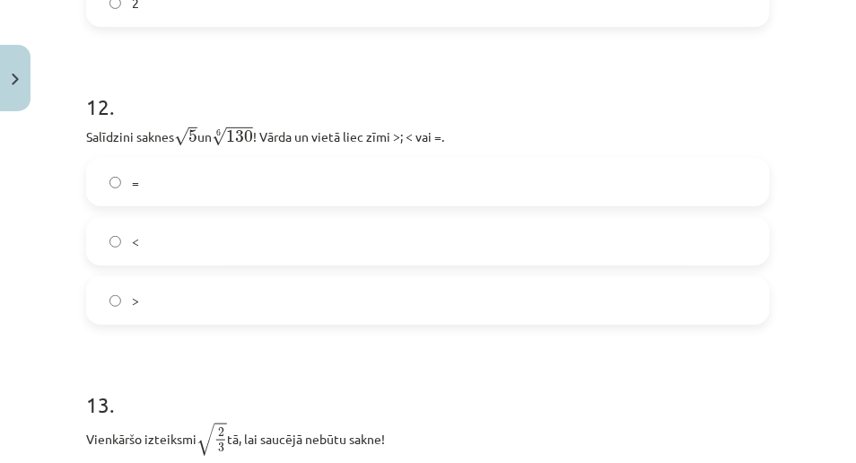
click at [156, 248] on label "<" at bounding box center [428, 241] width 680 height 45
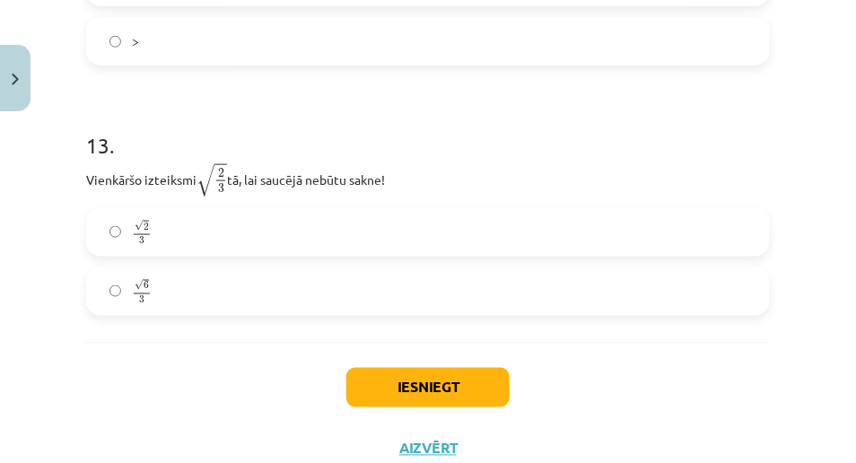
scroll to position [4211, 0]
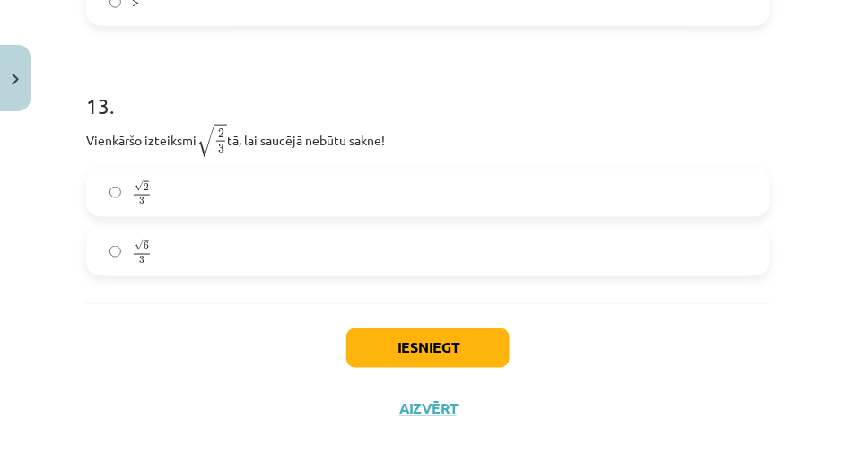
click at [215, 261] on label "√ 6 3 6 3" at bounding box center [428, 252] width 680 height 45
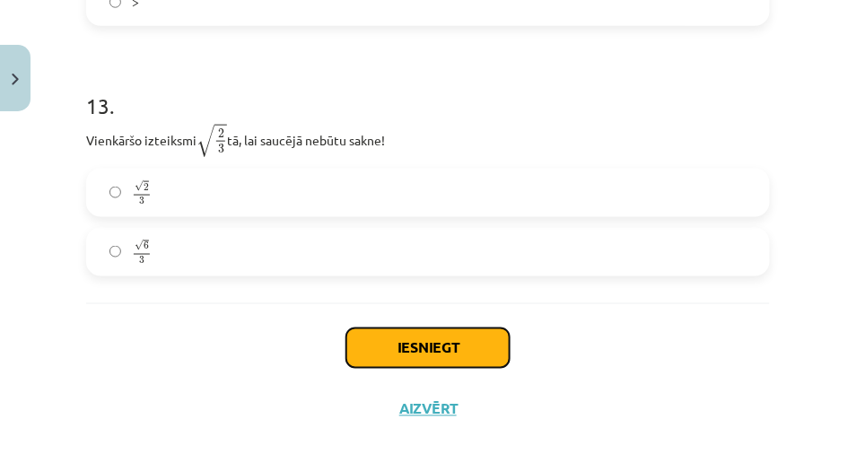
click at [407, 347] on button "Iesniegt" at bounding box center [427, 347] width 163 height 39
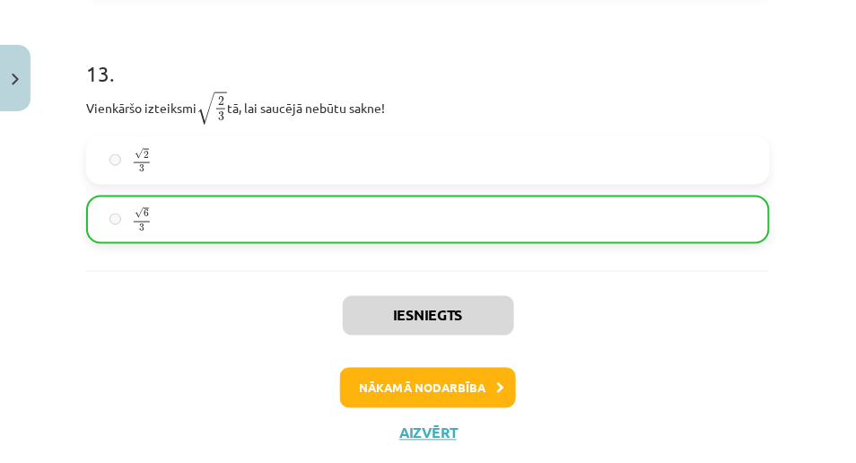
scroll to position [4291, 0]
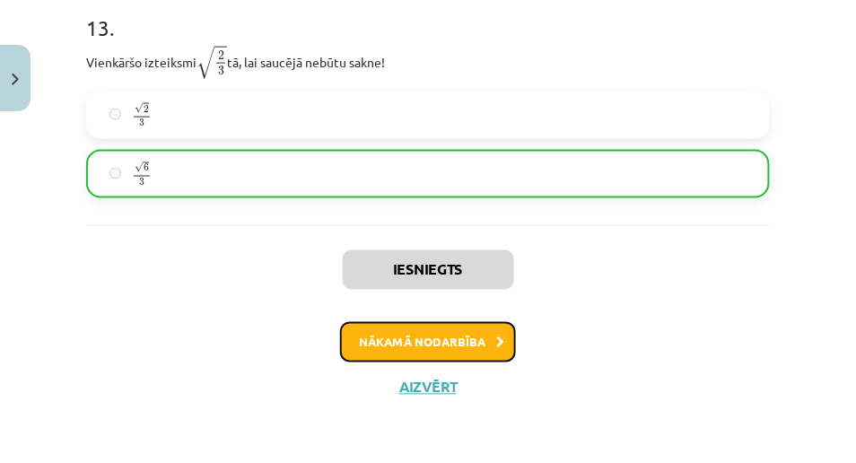
click at [391, 327] on button "Nākamā nodarbība" at bounding box center [428, 342] width 176 height 41
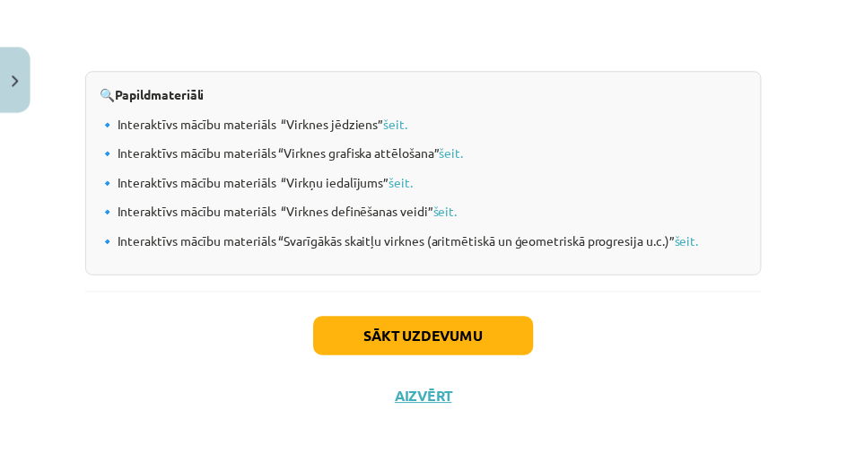
scroll to position [2164, 0]
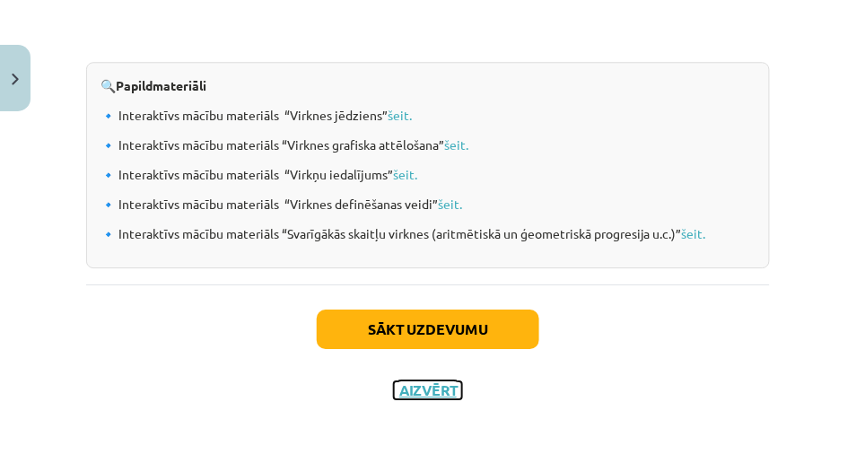
click at [435, 381] on button "Aizvērt" at bounding box center [428, 390] width 68 height 18
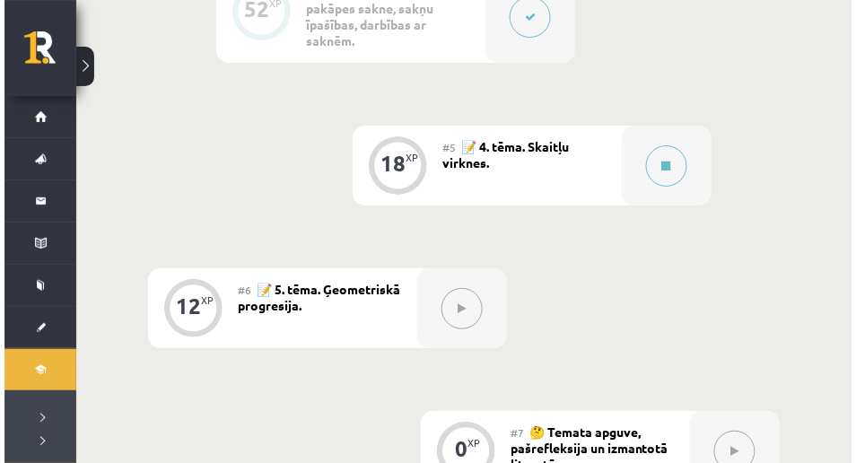
scroll to position [1206, 0]
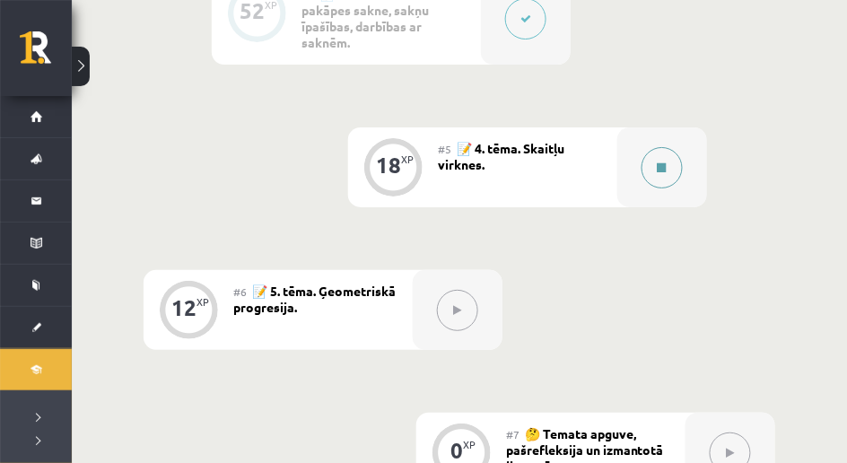
click at [671, 174] on button at bounding box center [661, 167] width 41 height 41
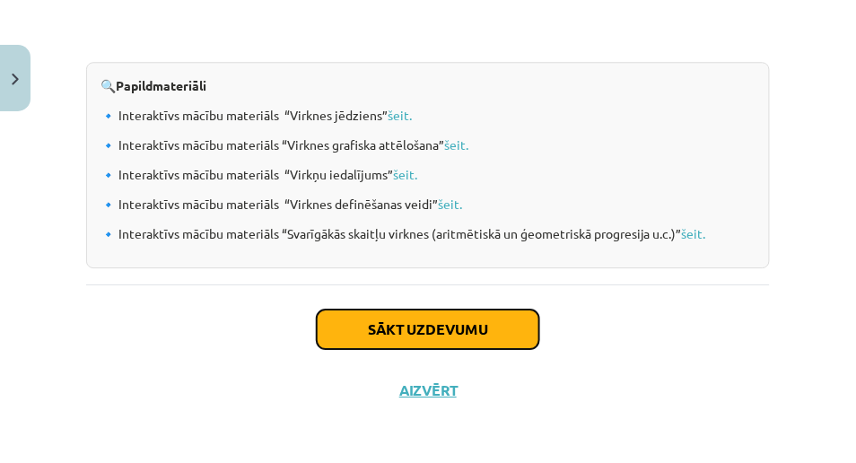
click at [488, 320] on button "Sākt uzdevumu" at bounding box center [428, 328] width 222 height 39
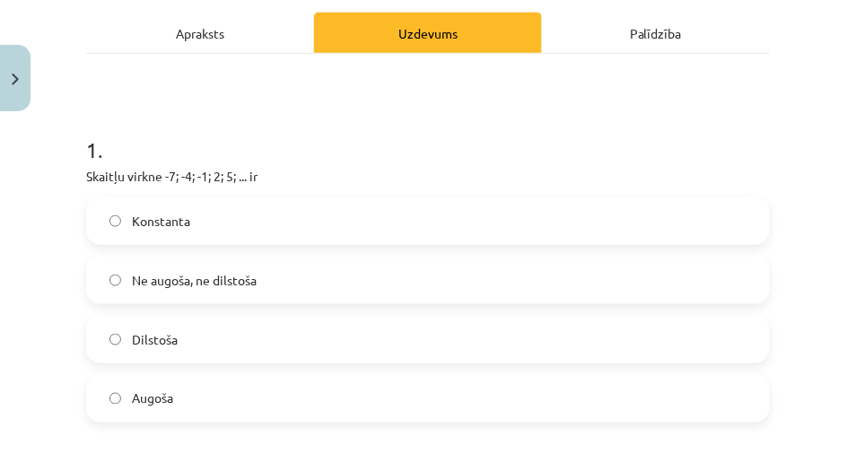
scroll to position [264, 0]
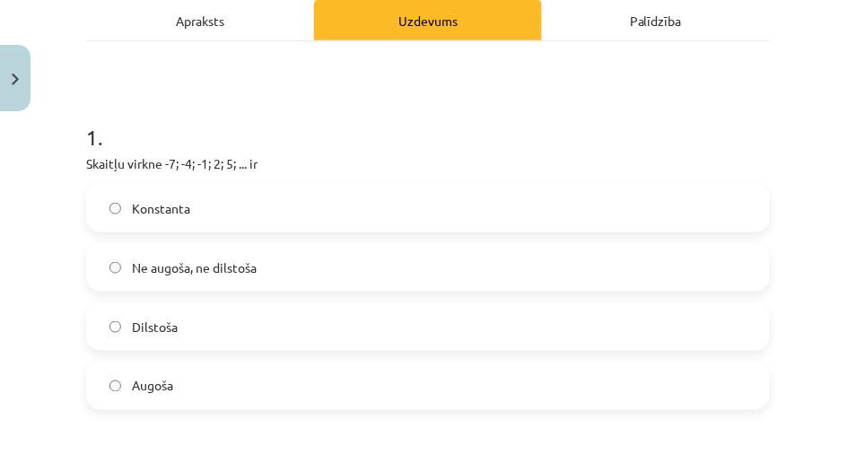
click at [235, 216] on label "Konstanta" at bounding box center [428, 208] width 680 height 45
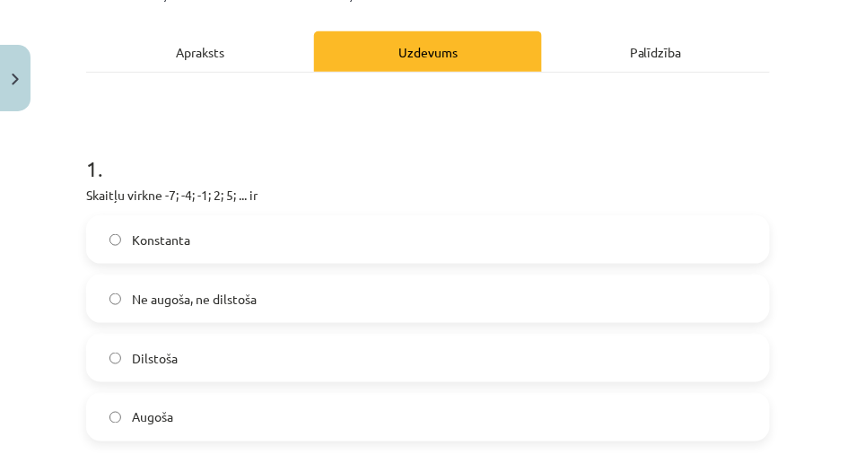
scroll to position [224, 0]
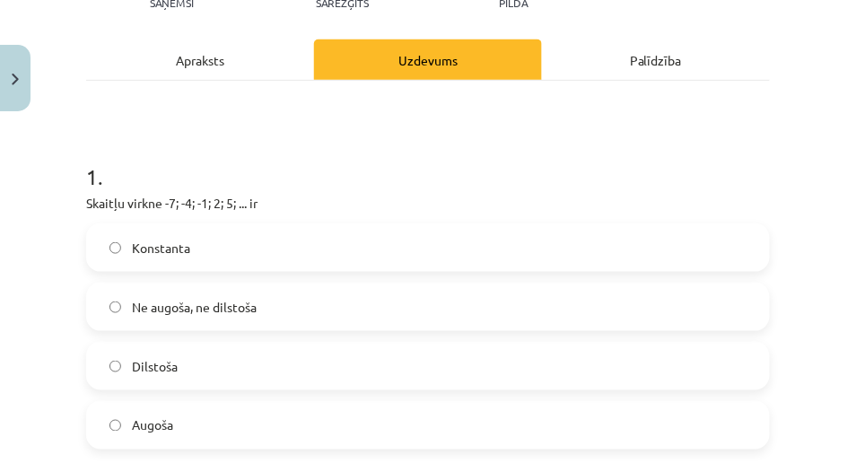
click at [195, 366] on label "Dilstoša" at bounding box center [428, 366] width 680 height 45
drag, startPoint x: 175, startPoint y: 433, endPoint x: 196, endPoint y: 418, distance: 26.4
click at [179, 431] on label "Augoša" at bounding box center [428, 425] width 680 height 45
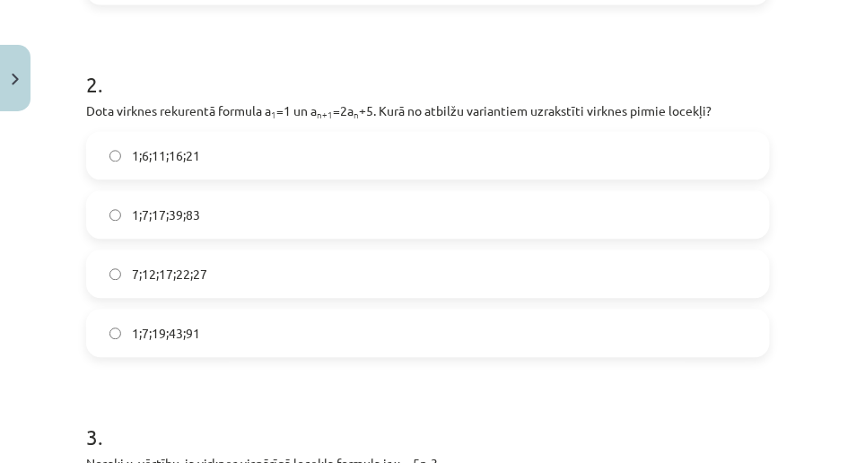
scroll to position [683, 0]
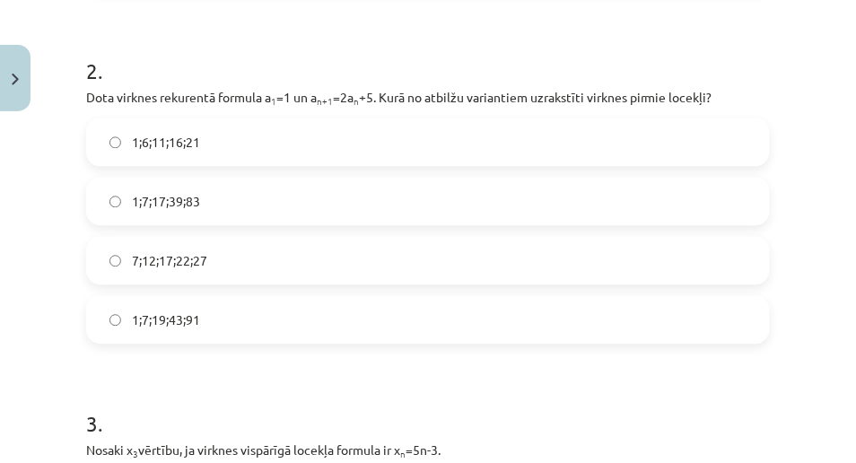
click at [175, 318] on span "1;7;19;43;91" at bounding box center [166, 319] width 68 height 19
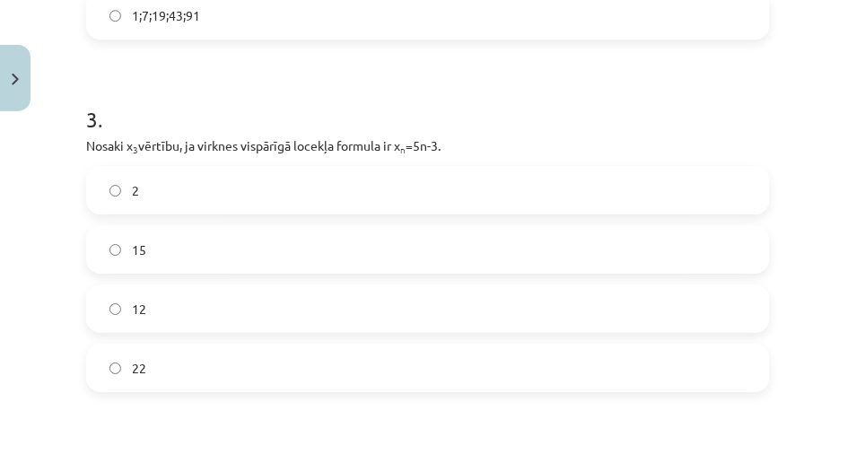
scroll to position [1001, 0]
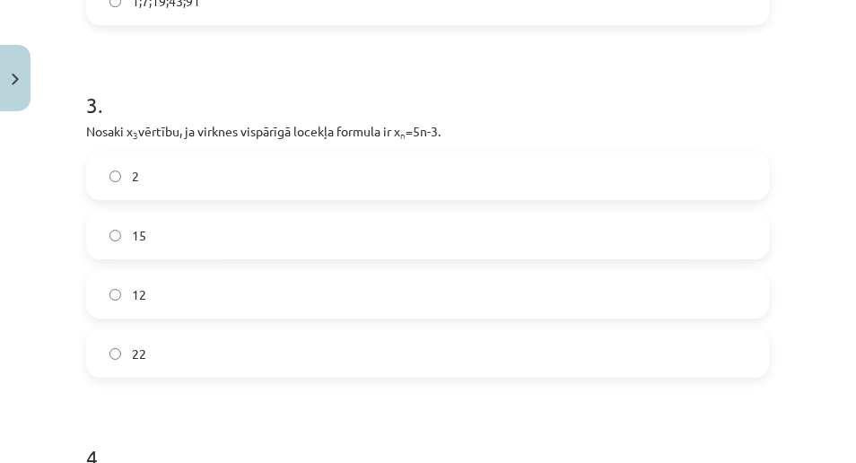
drag, startPoint x: 364, startPoint y: 289, endPoint x: 364, endPoint y: 265, distance: 24.2
click at [363, 286] on label "12" at bounding box center [428, 294] width 680 height 45
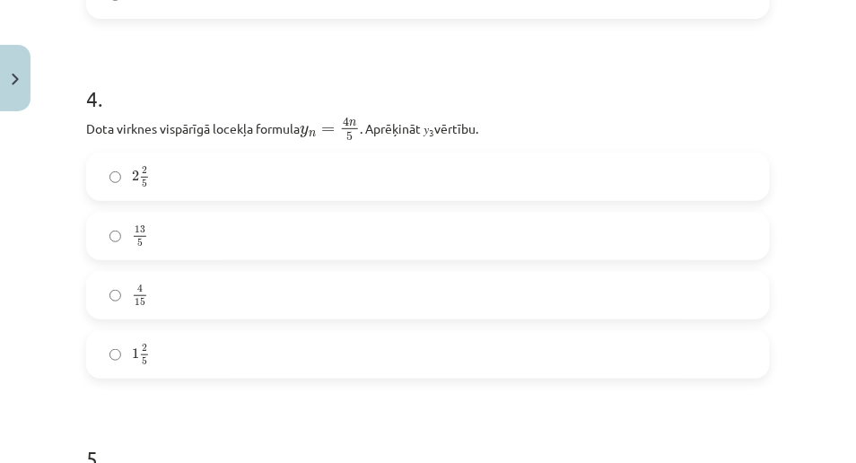
scroll to position [1381, 0]
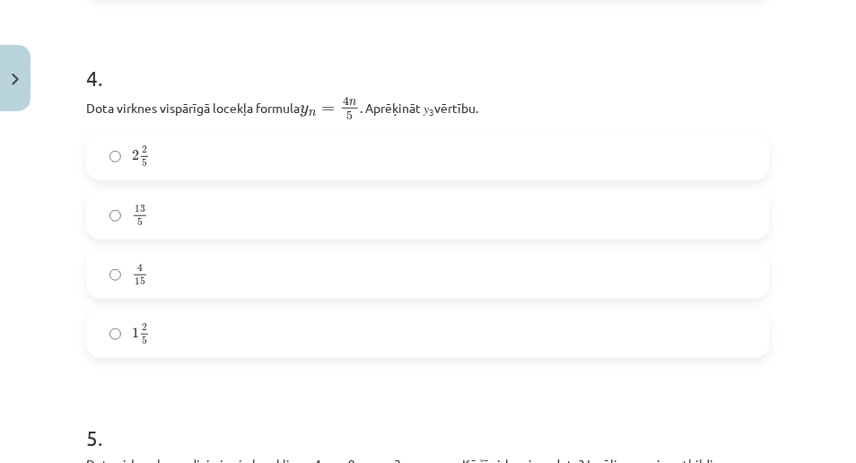
click at [334, 169] on label "2 2 5 2 2 5" at bounding box center [428, 156] width 680 height 45
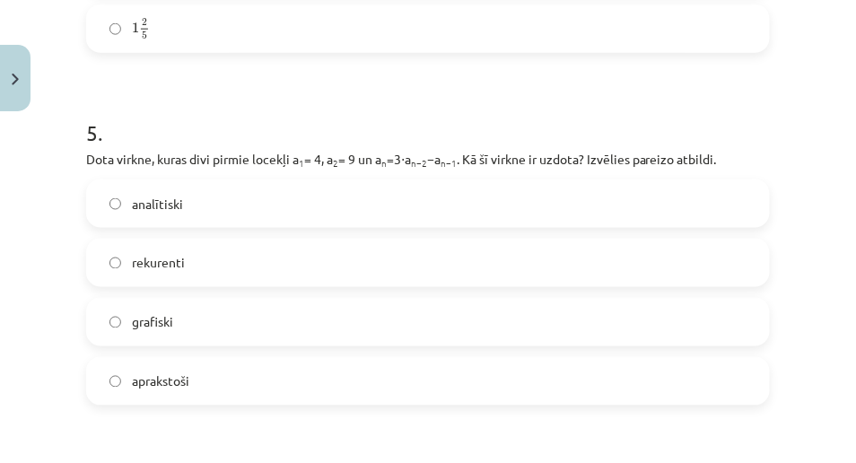
scroll to position [1719, 0]
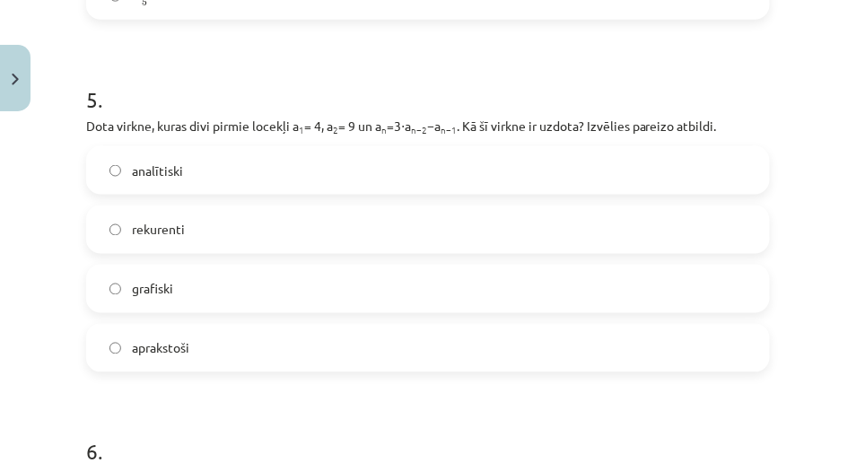
click at [340, 335] on label "aprakstoši" at bounding box center [428, 348] width 680 height 45
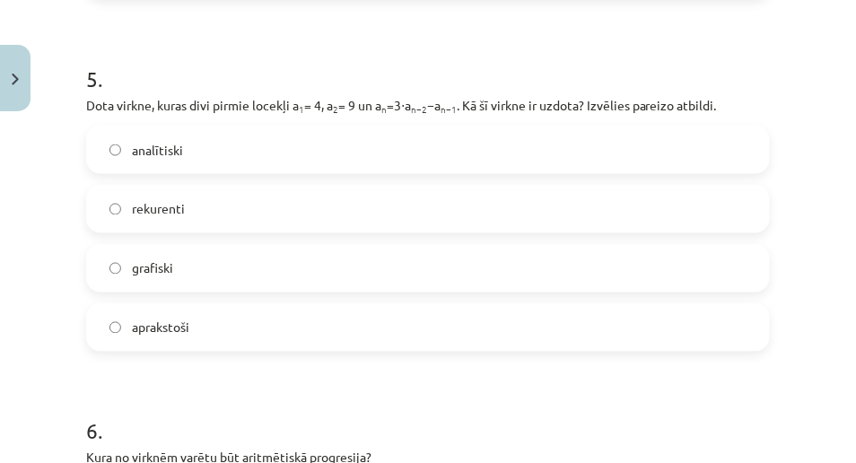
scroll to position [1739, 0]
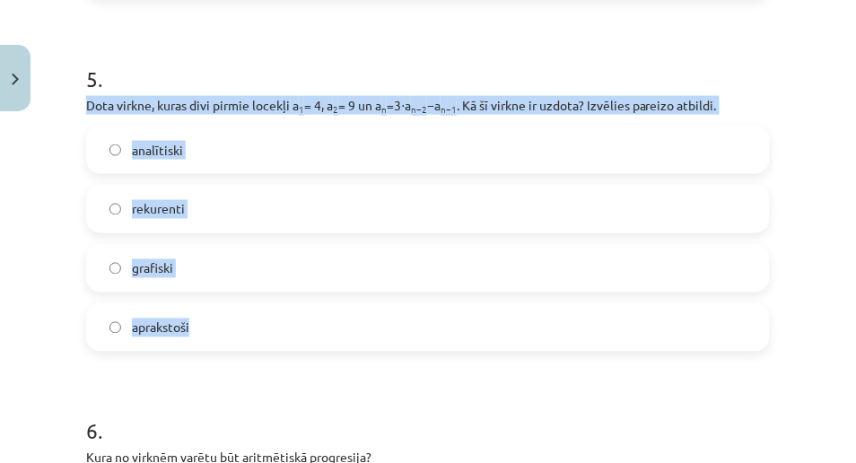
drag, startPoint x: 84, startPoint y: 105, endPoint x: 218, endPoint y: 348, distance: 277.4
copy div "Dota virkne, kuras divi pirmie locekļi a 1 = 4, a 2 = 9 un a n =3⋅a n−2 −a n−1 …"
click at [299, 219] on label "rekurenti" at bounding box center [428, 209] width 680 height 45
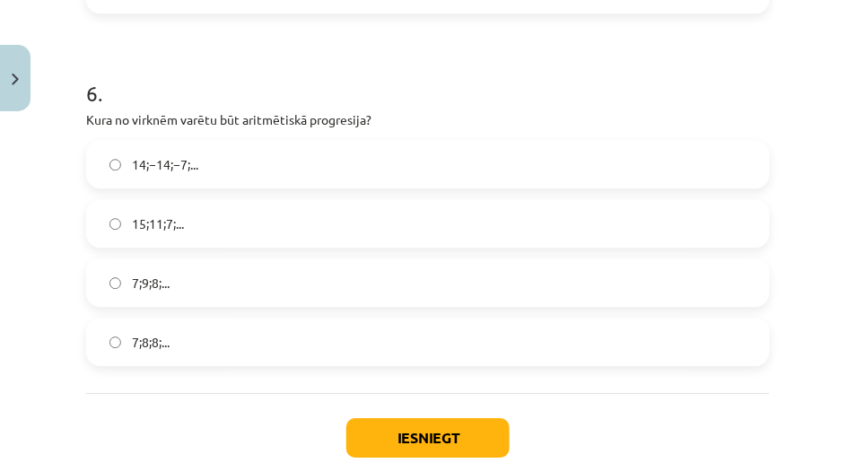
scroll to position [2098, 0]
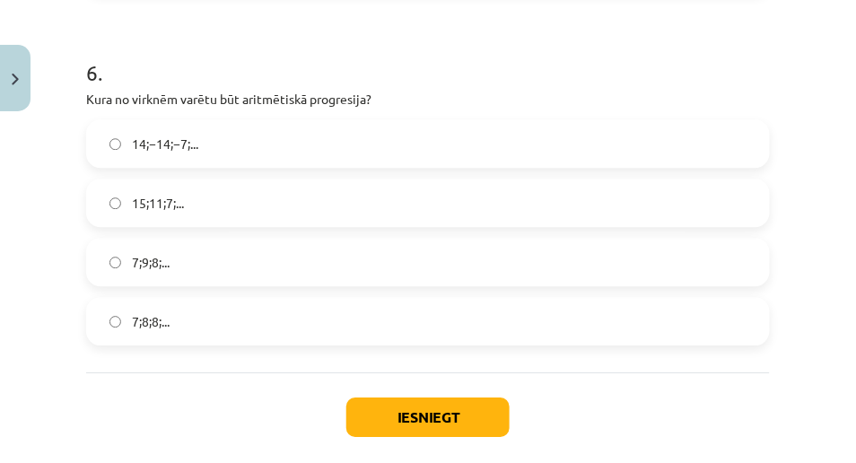
click at [196, 196] on label "15;11;7;..." at bounding box center [428, 202] width 680 height 45
click at [396, 427] on button "Iesniegt" at bounding box center [427, 416] width 163 height 39
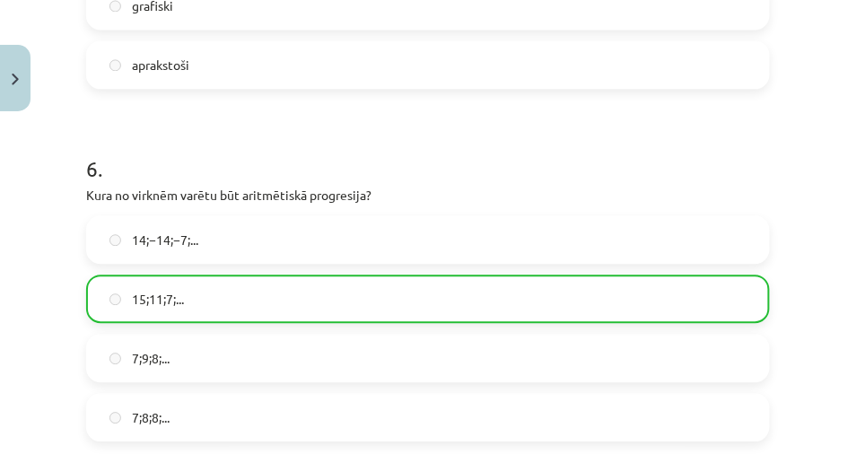
scroll to position [2245, 0]
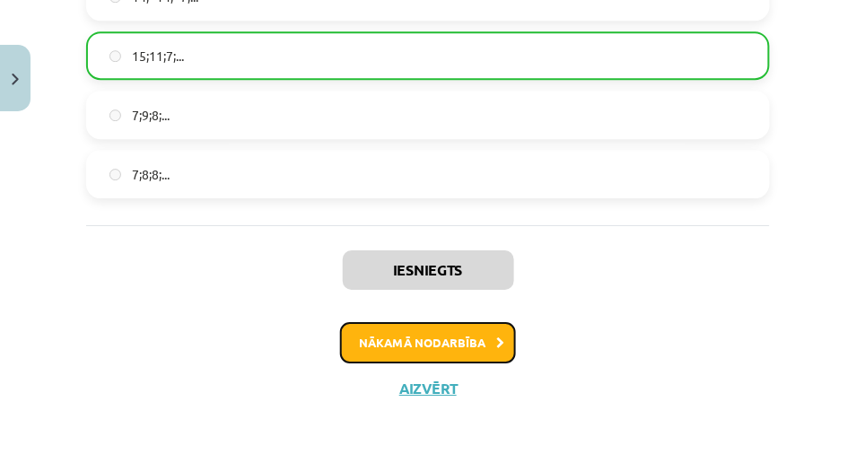
click at [482, 329] on button "Nākamā nodarbība" at bounding box center [428, 342] width 176 height 41
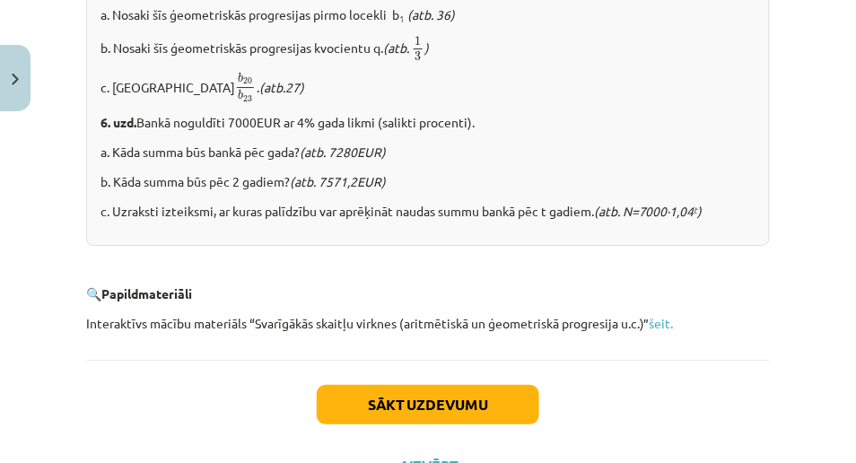
scroll to position [2473, 0]
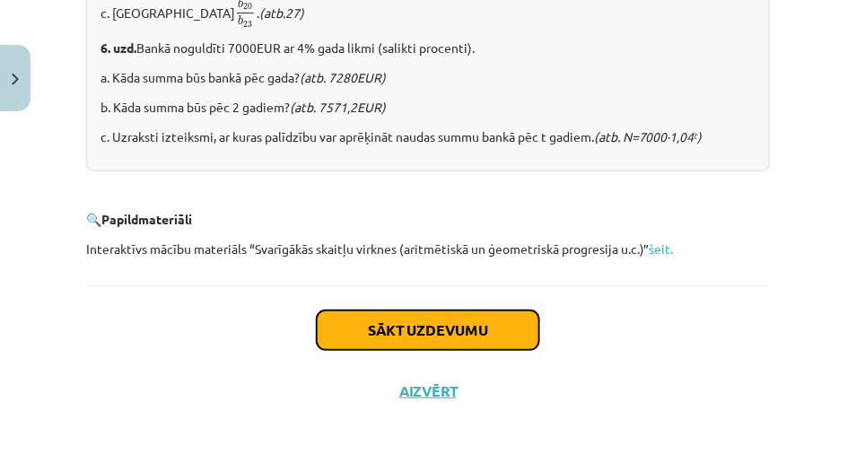
click at [446, 318] on button "Sākt uzdevumu" at bounding box center [428, 329] width 222 height 39
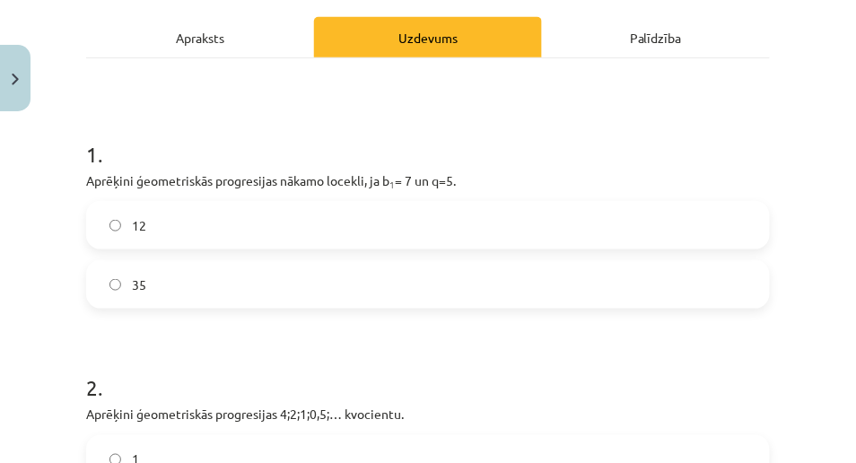
scroll to position [304, 0]
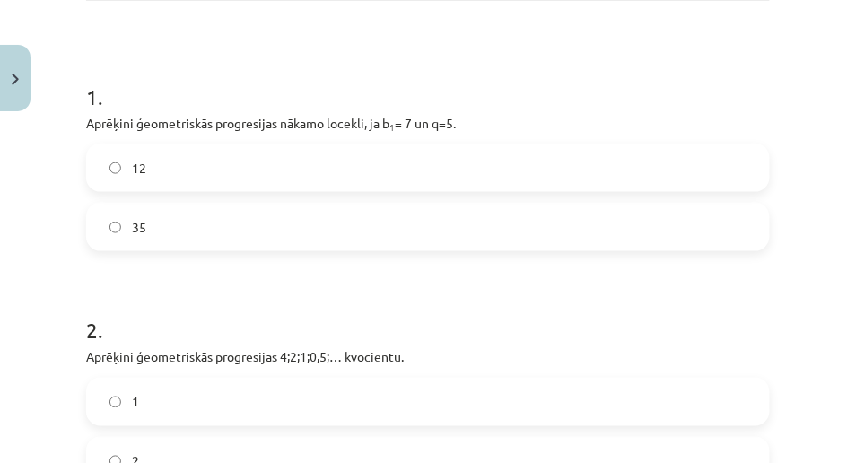
click at [446, 230] on label "35" at bounding box center [428, 227] width 680 height 45
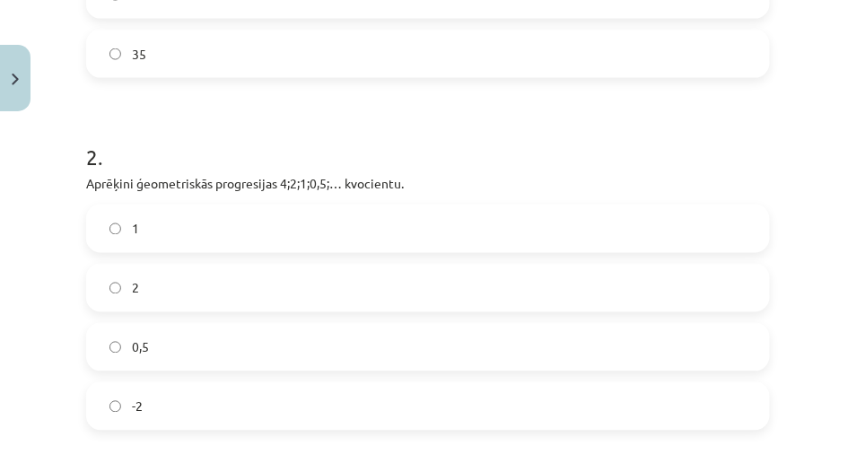
scroll to position [523, 0]
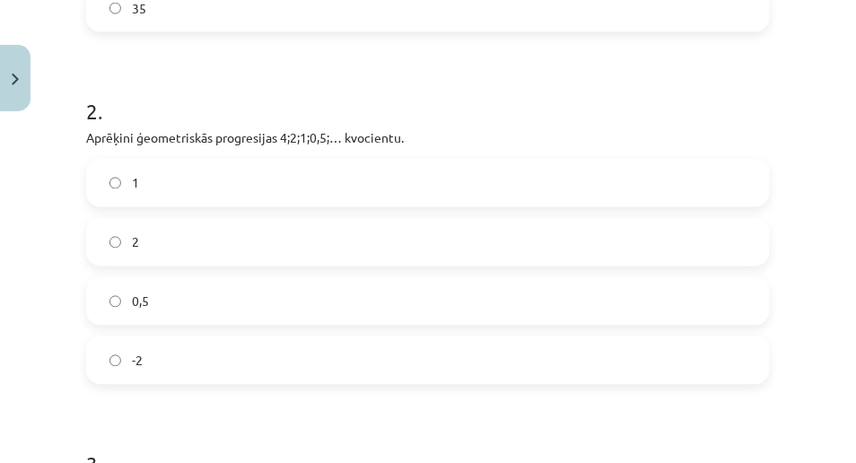
click at [181, 313] on label "0,5" at bounding box center [428, 301] width 680 height 45
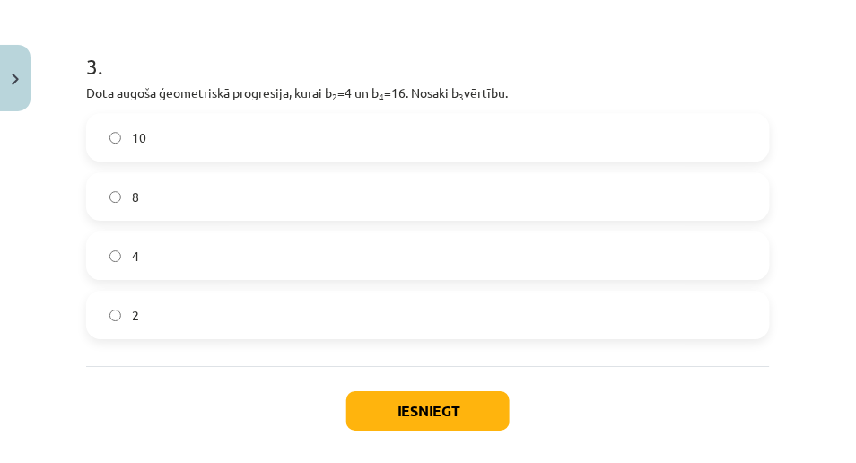
scroll to position [902, 0]
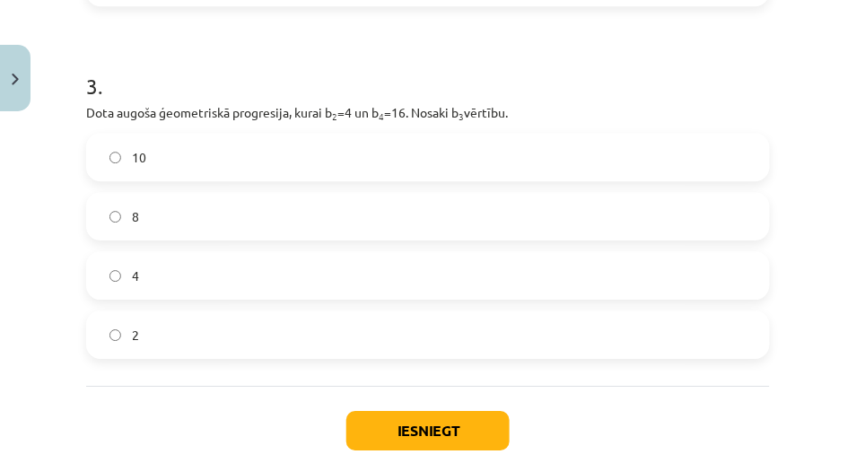
click at [437, 236] on label "8" at bounding box center [428, 216] width 680 height 45
click at [399, 414] on button "Iesniegt" at bounding box center [427, 430] width 163 height 39
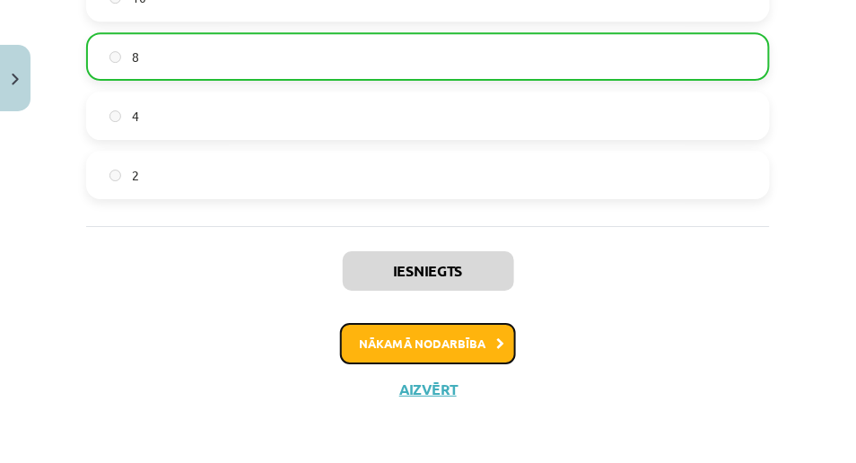
click at [480, 354] on button "Nākamā nodarbība" at bounding box center [428, 343] width 176 height 41
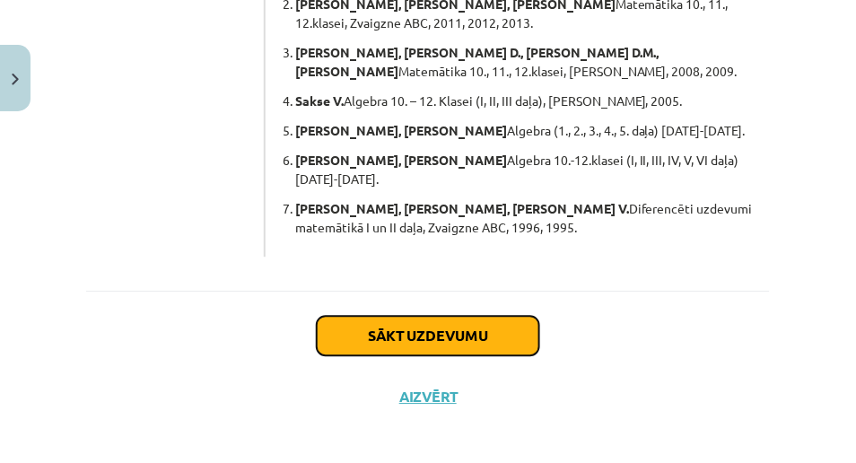
click at [482, 341] on button "Sākt uzdevumu" at bounding box center [428, 335] width 222 height 39
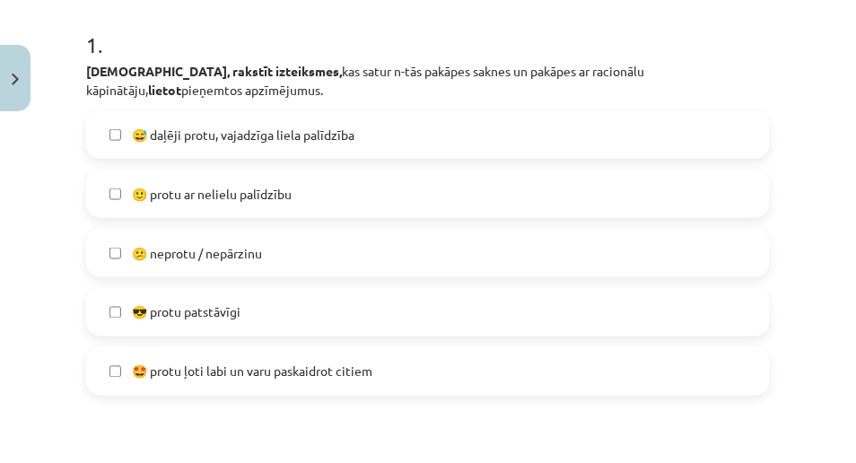
scroll to position [383, 0]
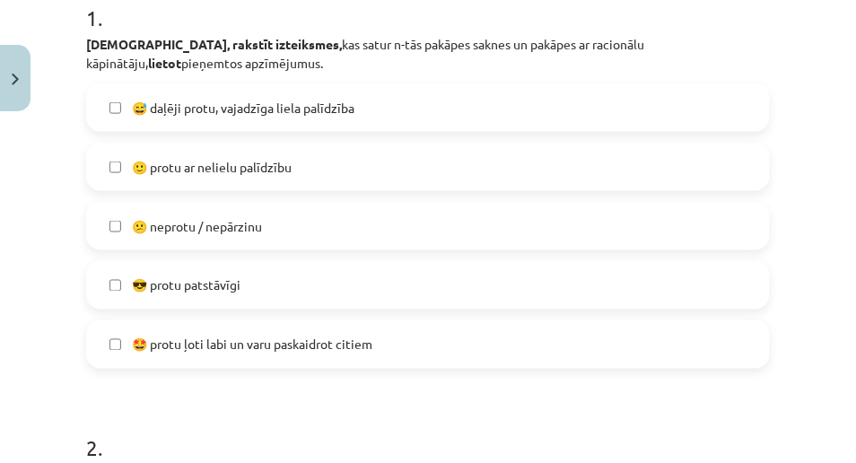
click at [291, 177] on span "🙂 protu ar nelielu palīdzību" at bounding box center [212, 167] width 160 height 19
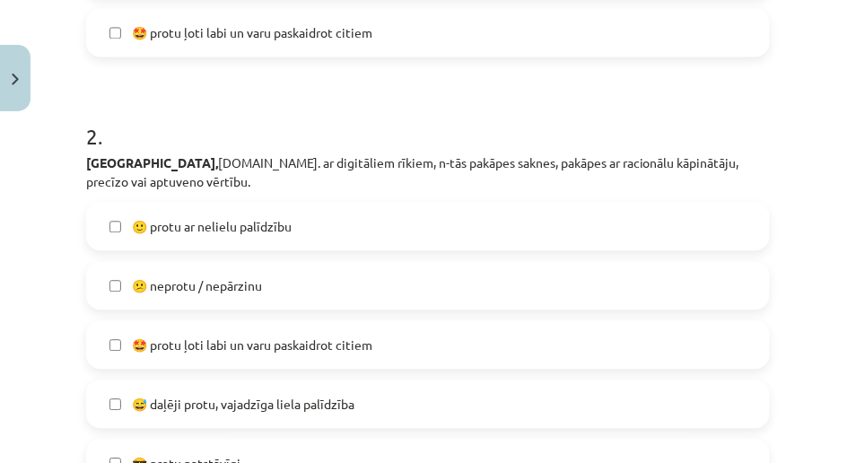
scroll to position [742, 0]
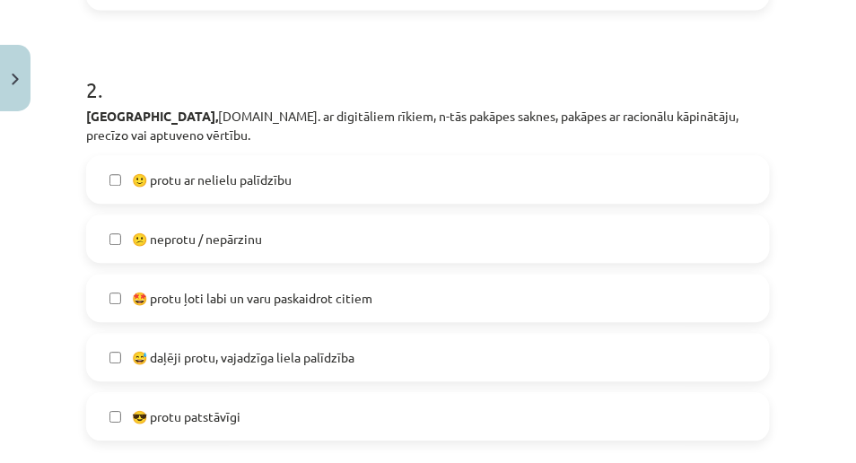
click at [292, 189] on span "🙂 protu ar nelielu palīdzību" at bounding box center [212, 179] width 160 height 19
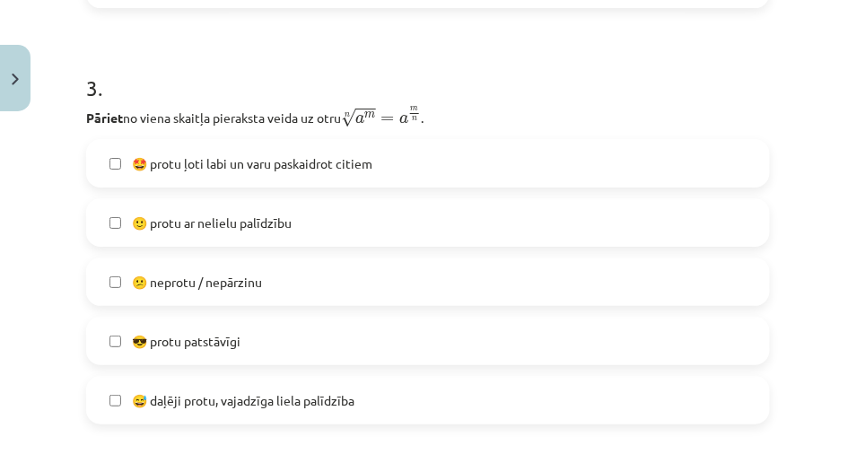
scroll to position [1201, 0]
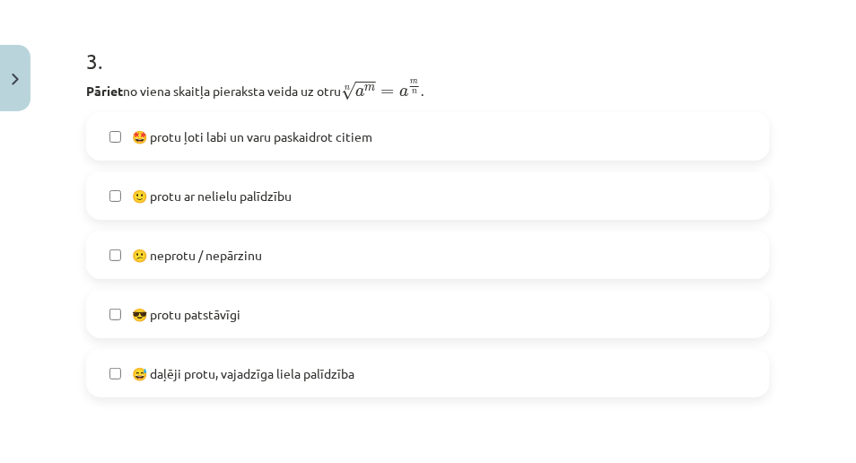
click at [274, 218] on label "🙂 protu ar nelielu palīdzību" at bounding box center [428, 195] width 680 height 45
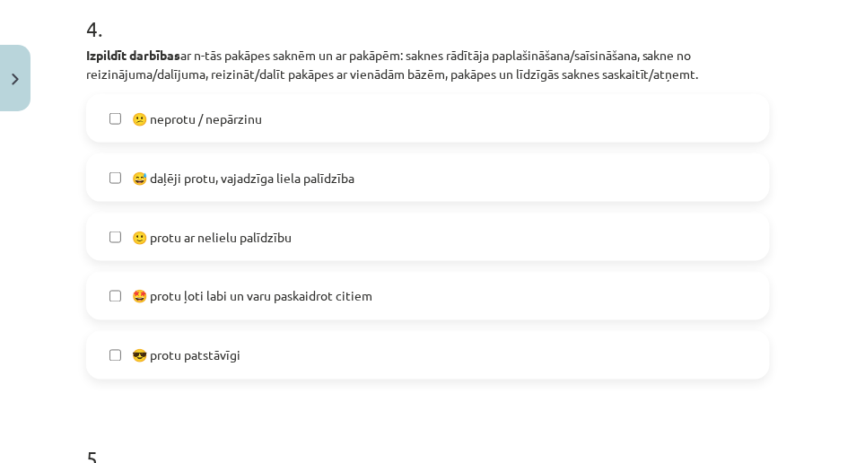
scroll to position [1660, 0]
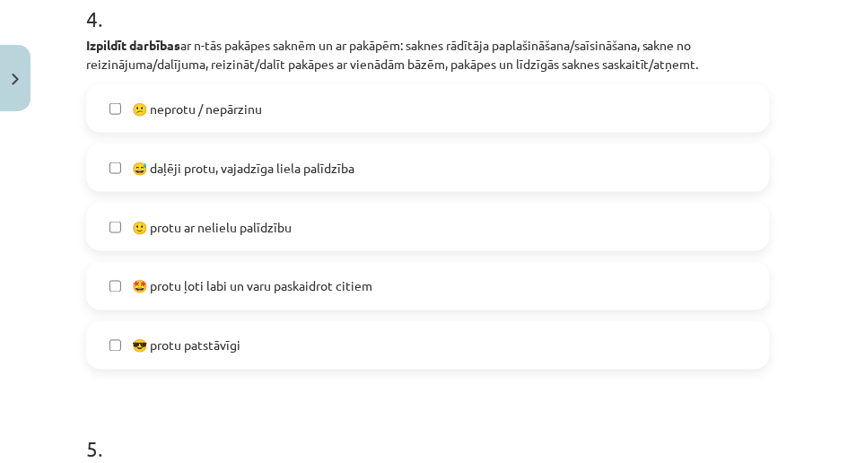
click at [271, 237] on span "🙂 protu ar nelielu palīdzību" at bounding box center [212, 227] width 160 height 19
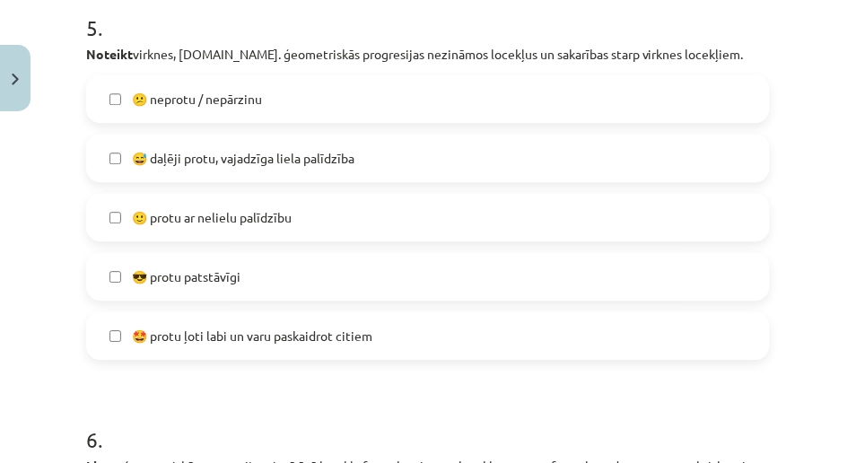
scroll to position [2098, 0]
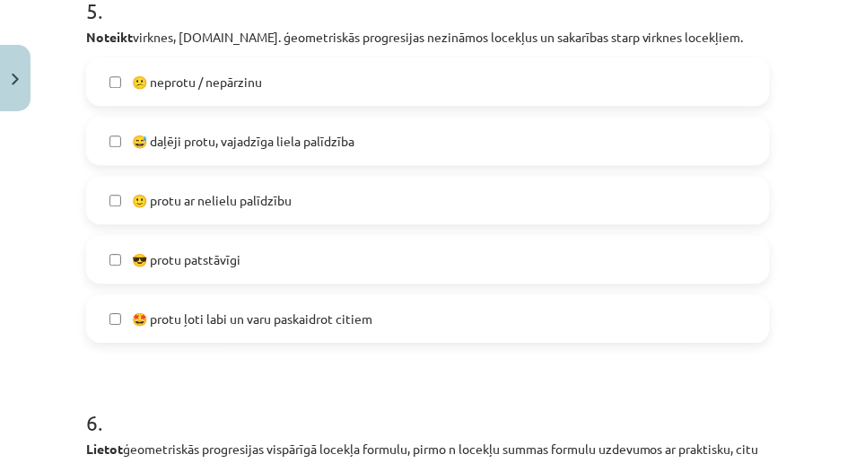
click at [266, 280] on label "😎 protu patstāvīgi" at bounding box center [428, 259] width 680 height 45
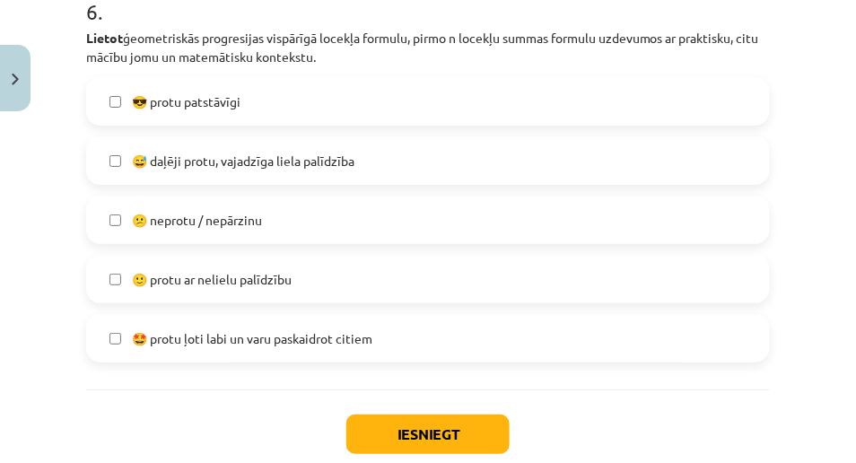
scroll to position [2536, 0]
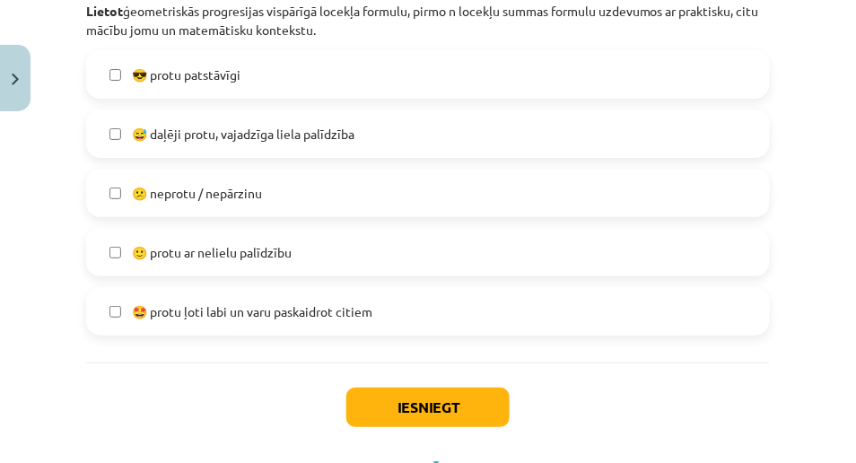
click at [268, 262] on span "🙂 protu ar nelielu palīdzību" at bounding box center [212, 252] width 160 height 19
click at [425, 427] on button "Iesniegt" at bounding box center [427, 407] width 163 height 39
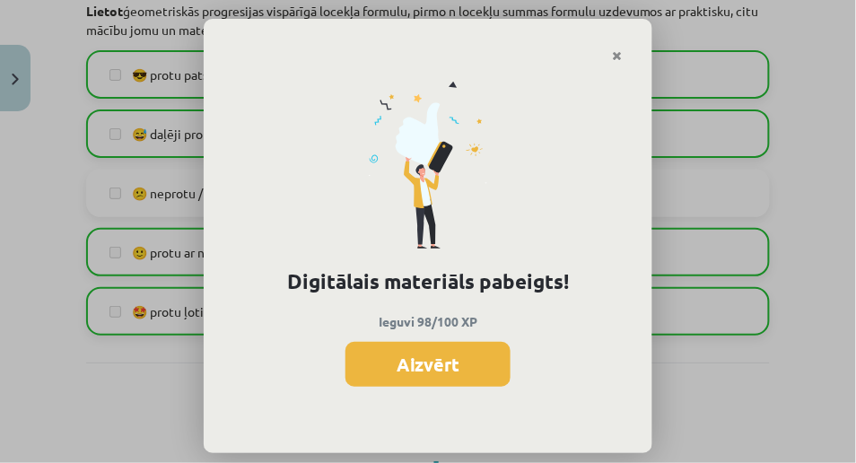
scroll to position [1164, 0]
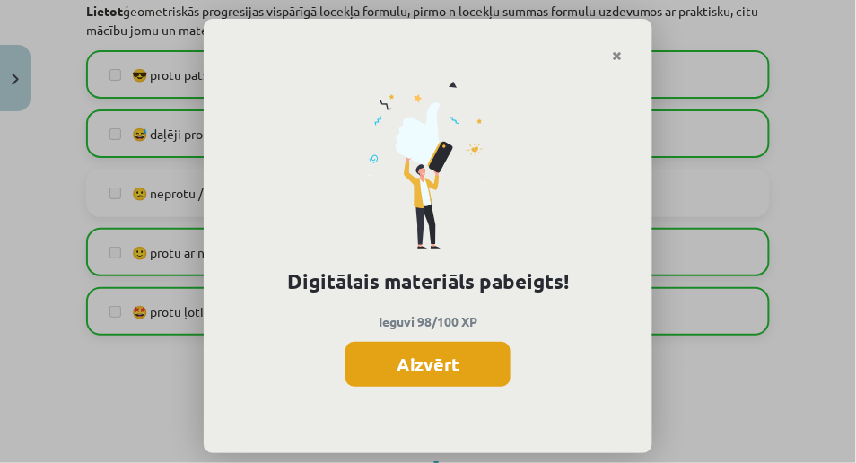
click at [415, 376] on button "Aizvērt" at bounding box center [427, 364] width 165 height 45
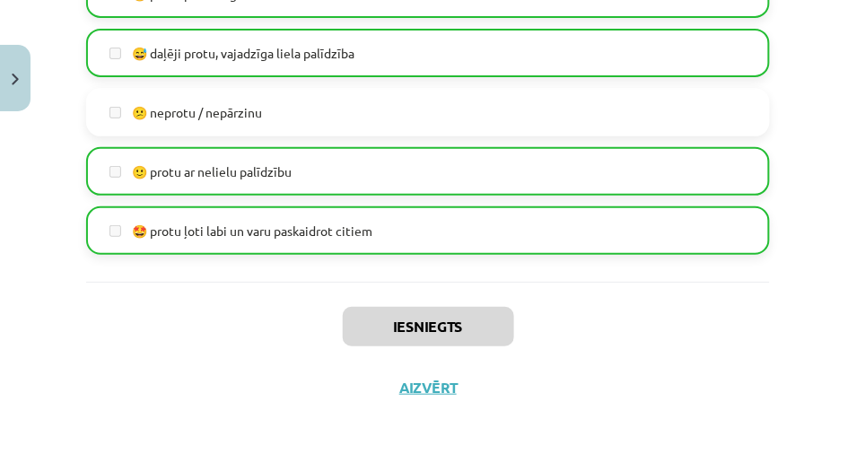
scroll to position [2644, 0]
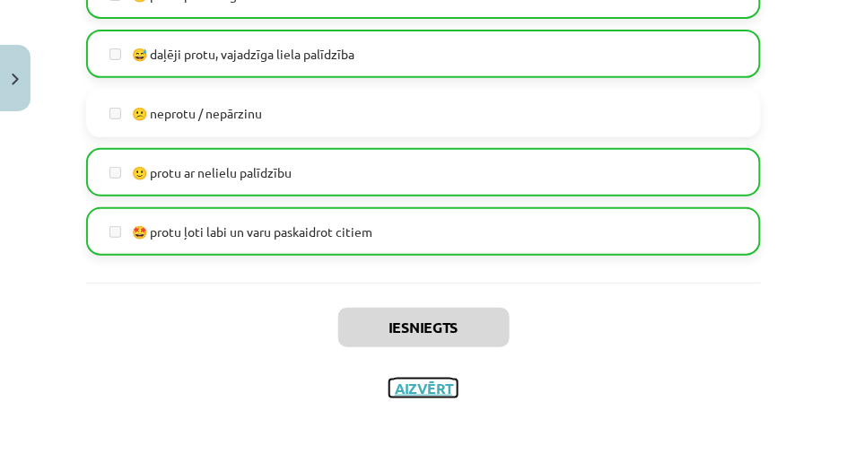
click at [415, 380] on button "Aizvērt" at bounding box center [423, 388] width 68 height 18
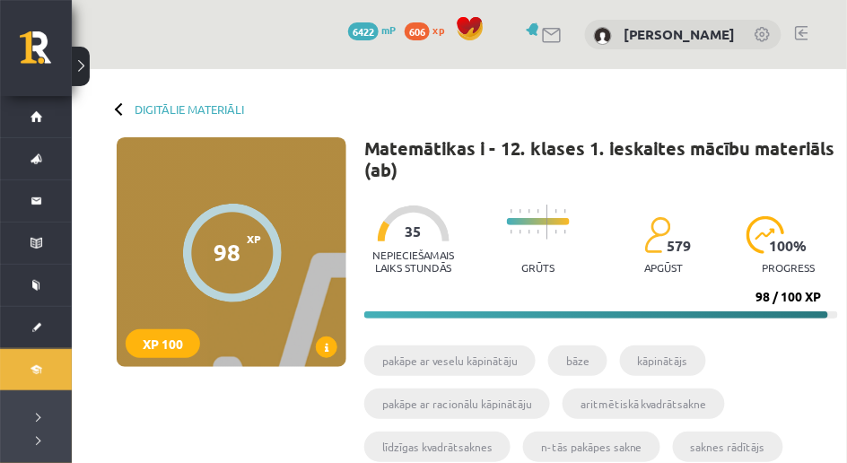
scroll to position [0, 0]
click at [193, 112] on link "Digitālie materiāli" at bounding box center [189, 108] width 109 height 13
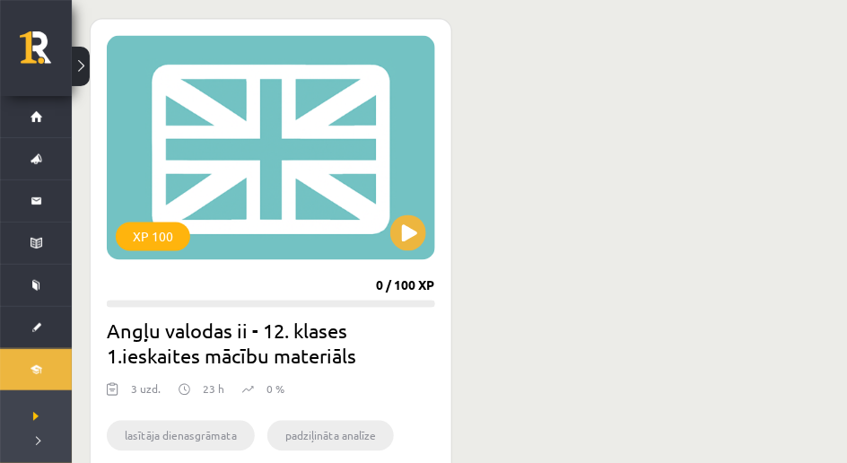
scroll to position [478, 0]
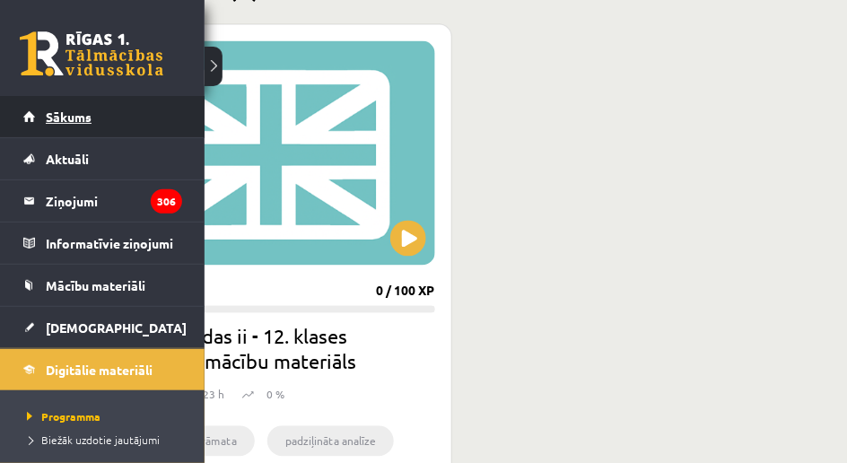
click at [88, 132] on link "Sākums" at bounding box center [102, 116] width 159 height 41
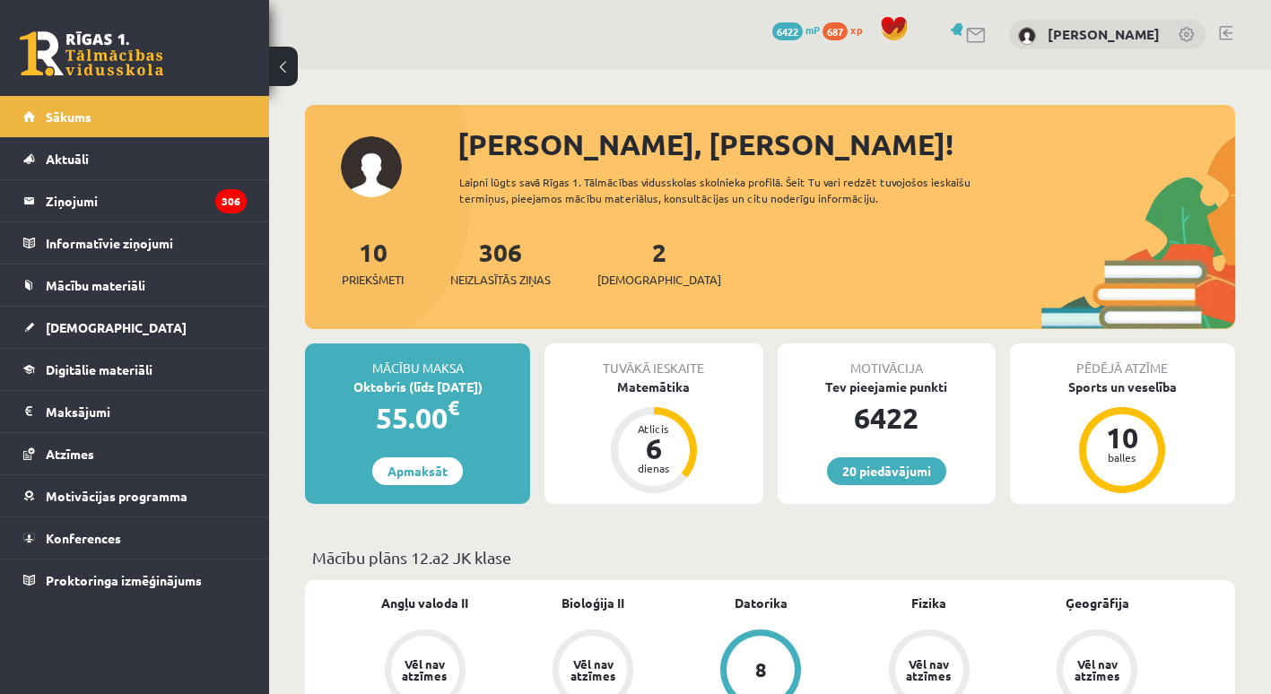
drag, startPoint x: 828, startPoint y: 0, endPoint x: 873, endPoint y: 75, distance: 87.7
